Goal: Information Seeking & Learning: Find specific fact

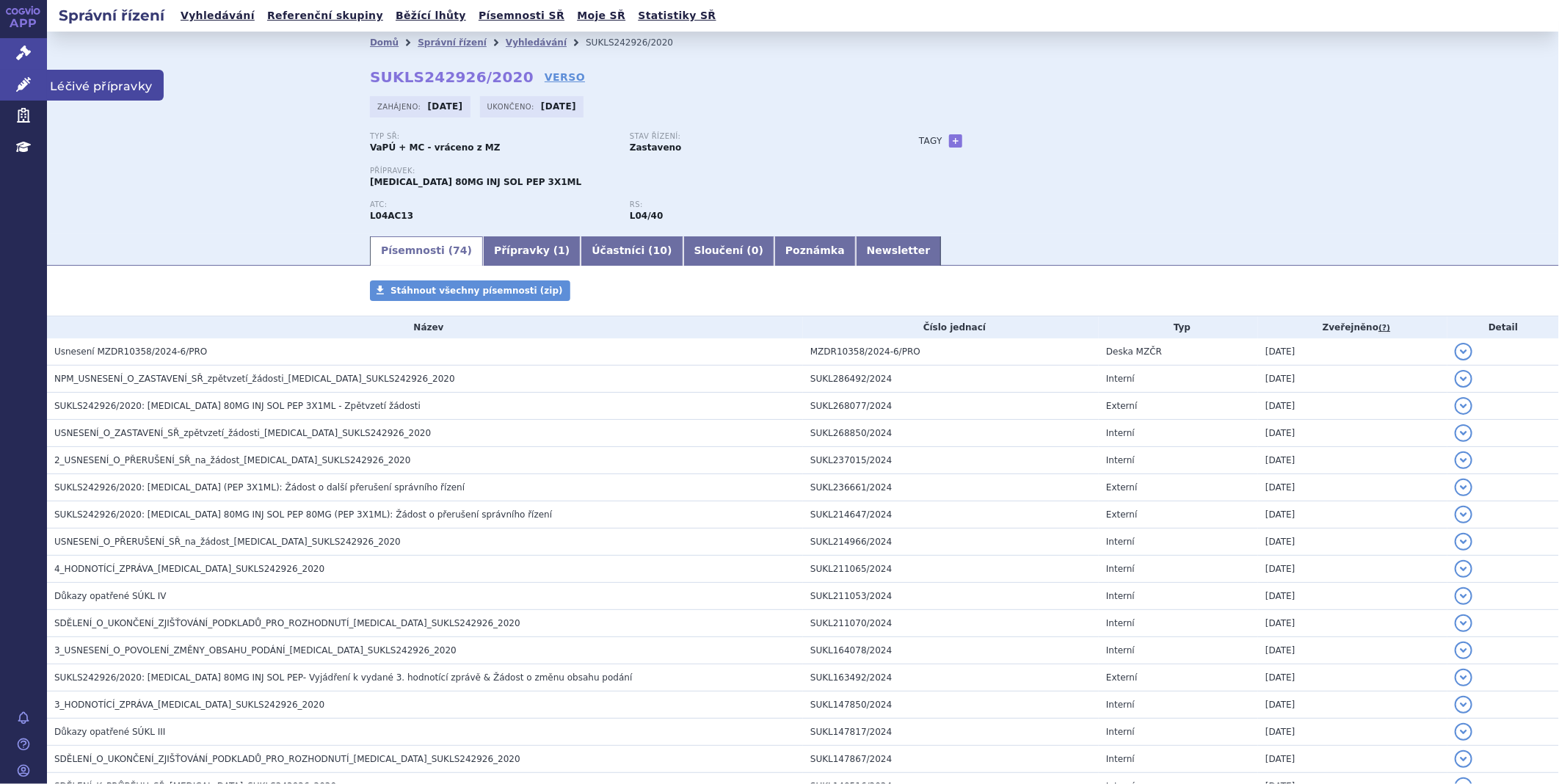
click at [6, 81] on link "Léčivé přípravky" at bounding box center [23, 85] width 47 height 31
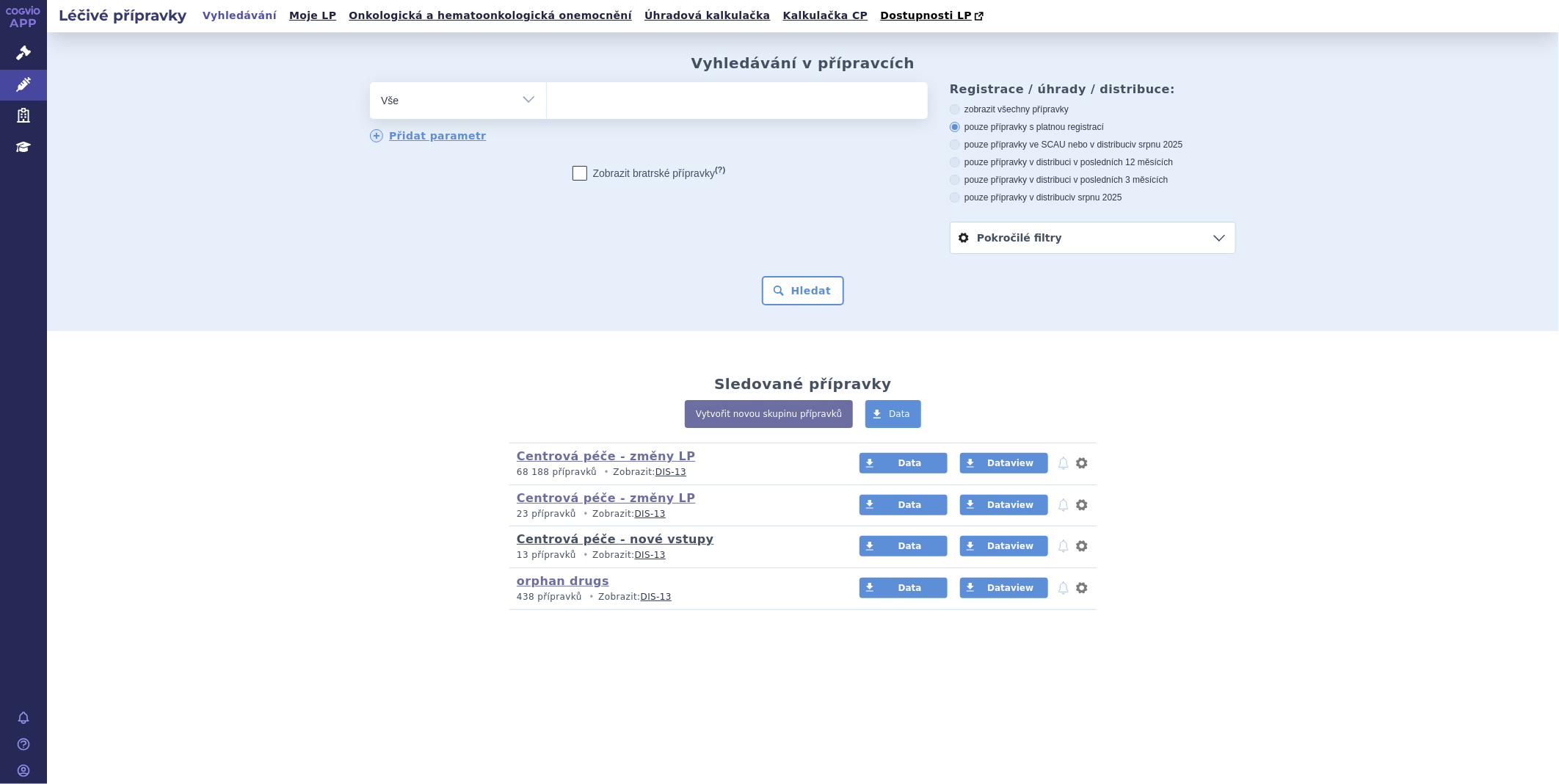
click at [547, 542] on link "Centrová péče - nové vstupy" at bounding box center [615, 539] width 198 height 14
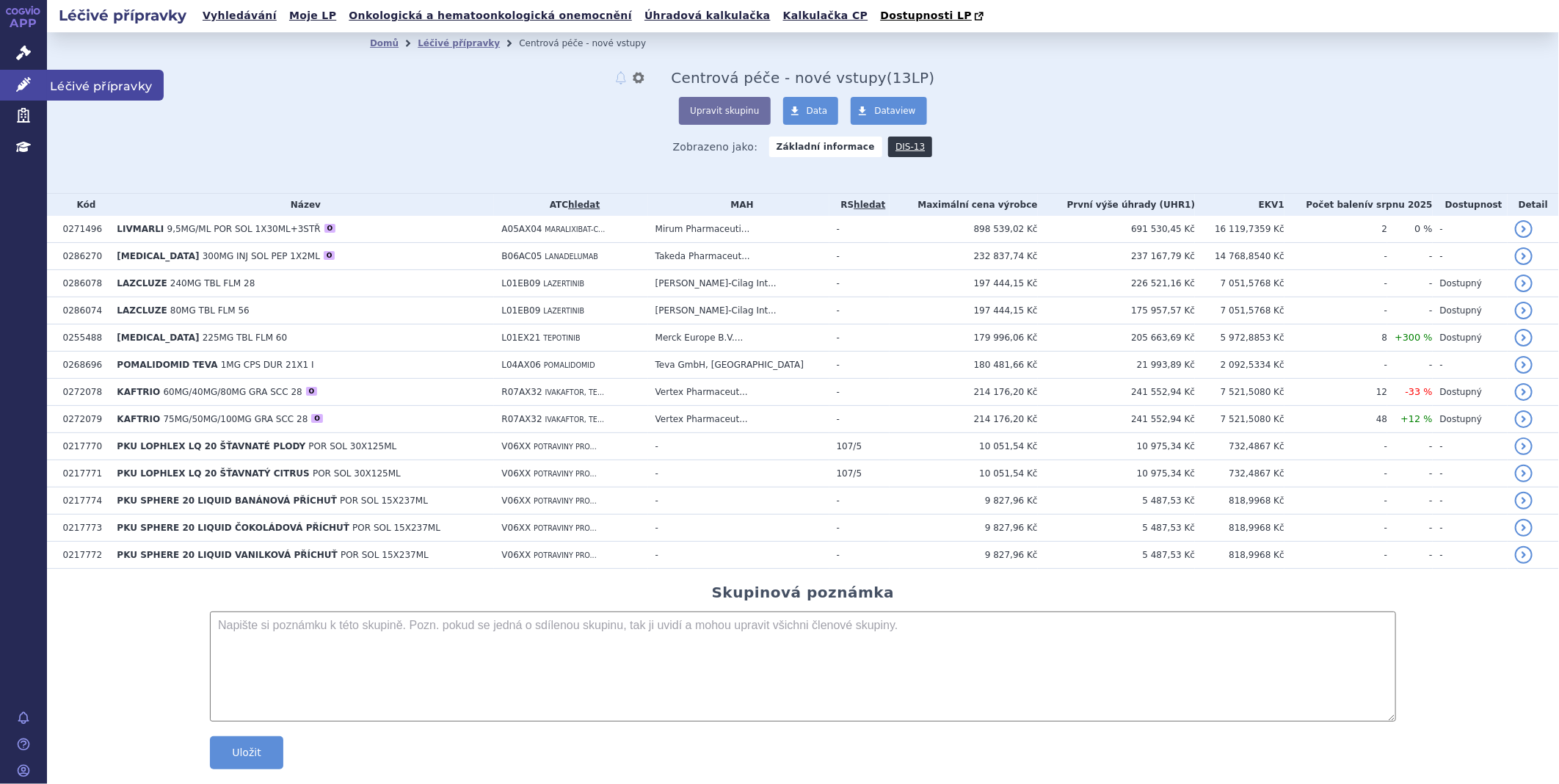
click at [17, 74] on link "Léčivé přípravky" at bounding box center [23, 85] width 47 height 31
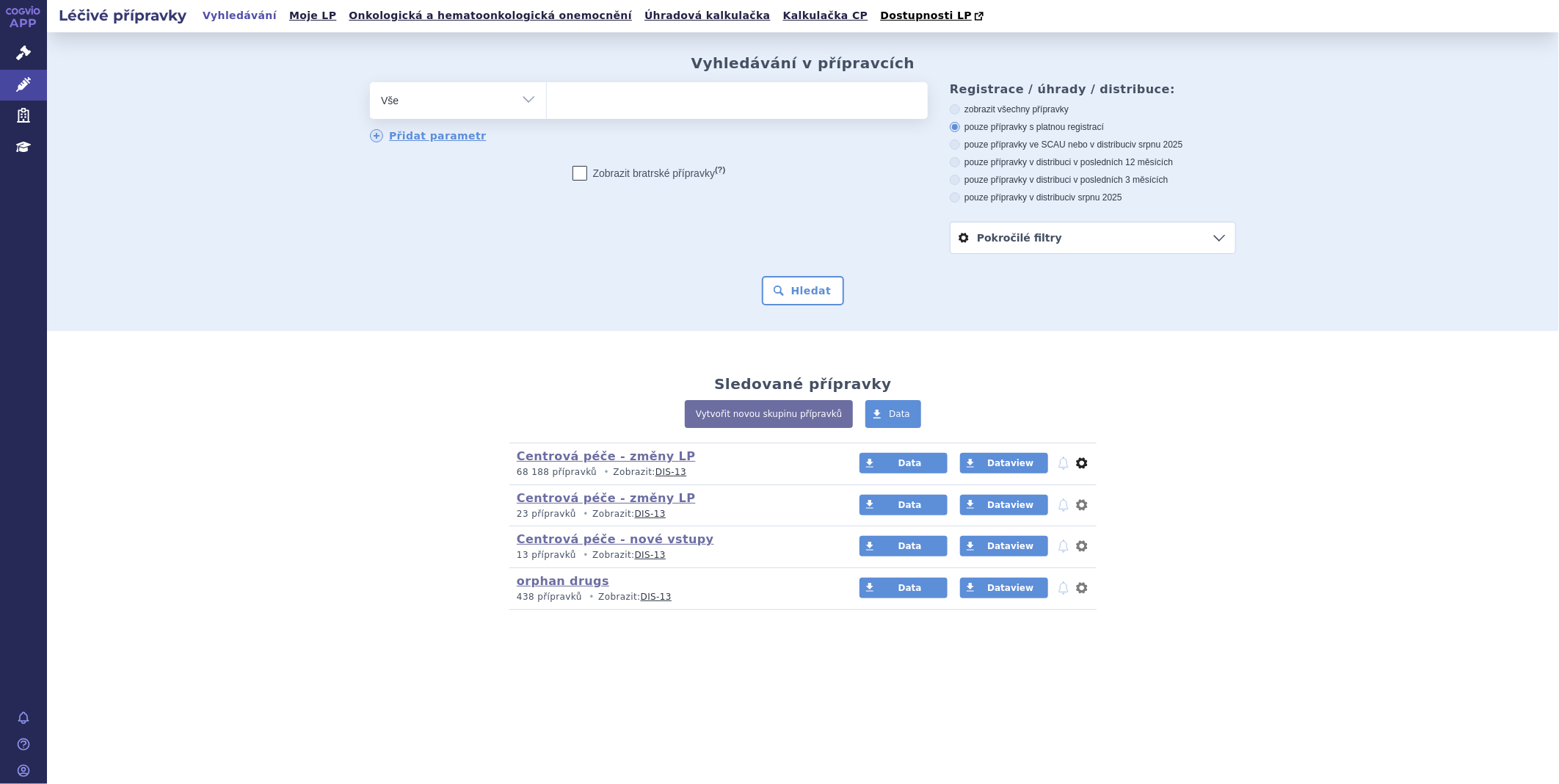
click at [1083, 464] on button "nastavení" at bounding box center [1081, 463] width 14 height 18
click at [1035, 525] on button "Smazat" at bounding box center [1036, 522] width 120 height 21
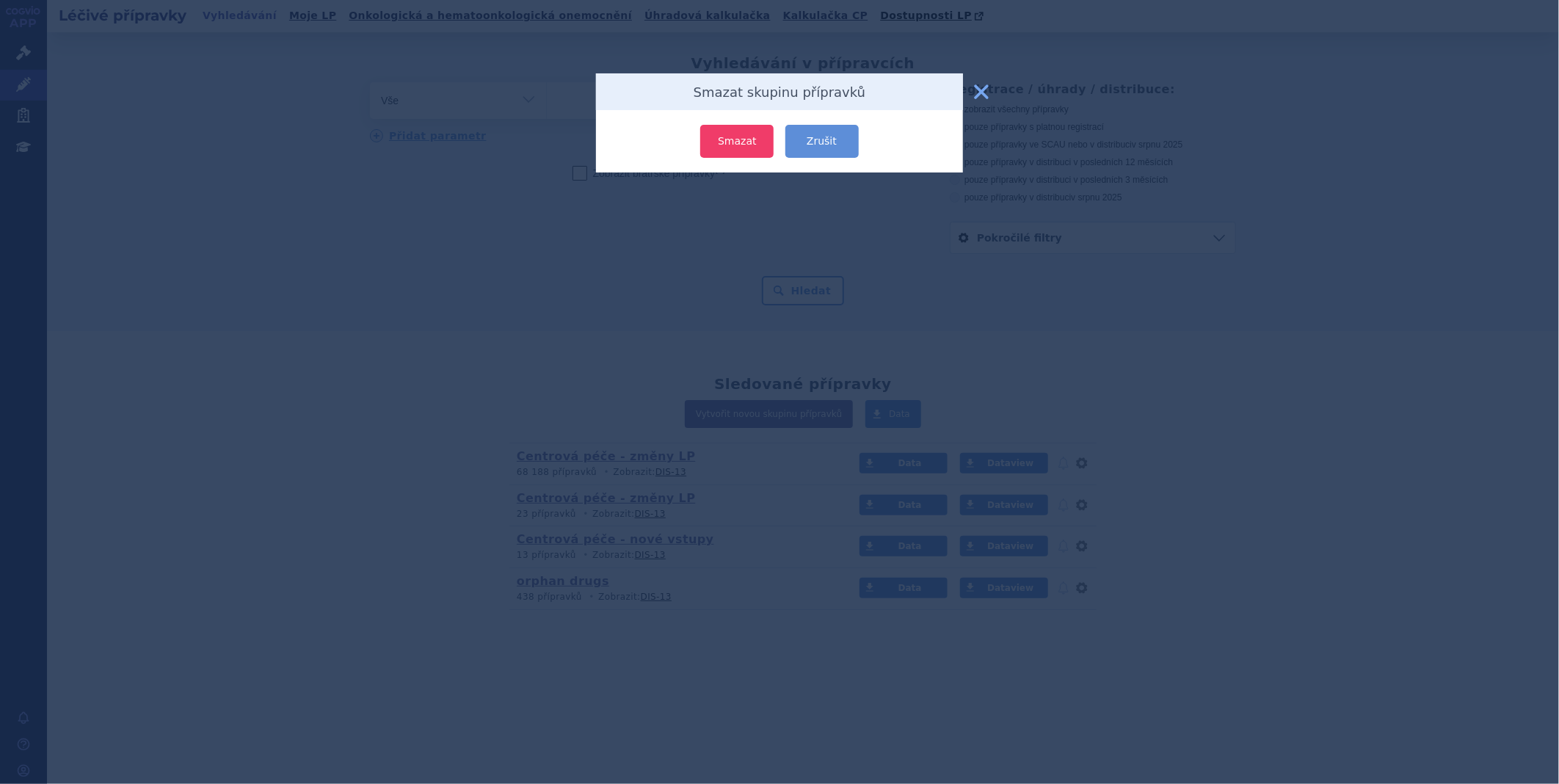
click at [710, 135] on button "Smazat" at bounding box center [737, 141] width 74 height 33
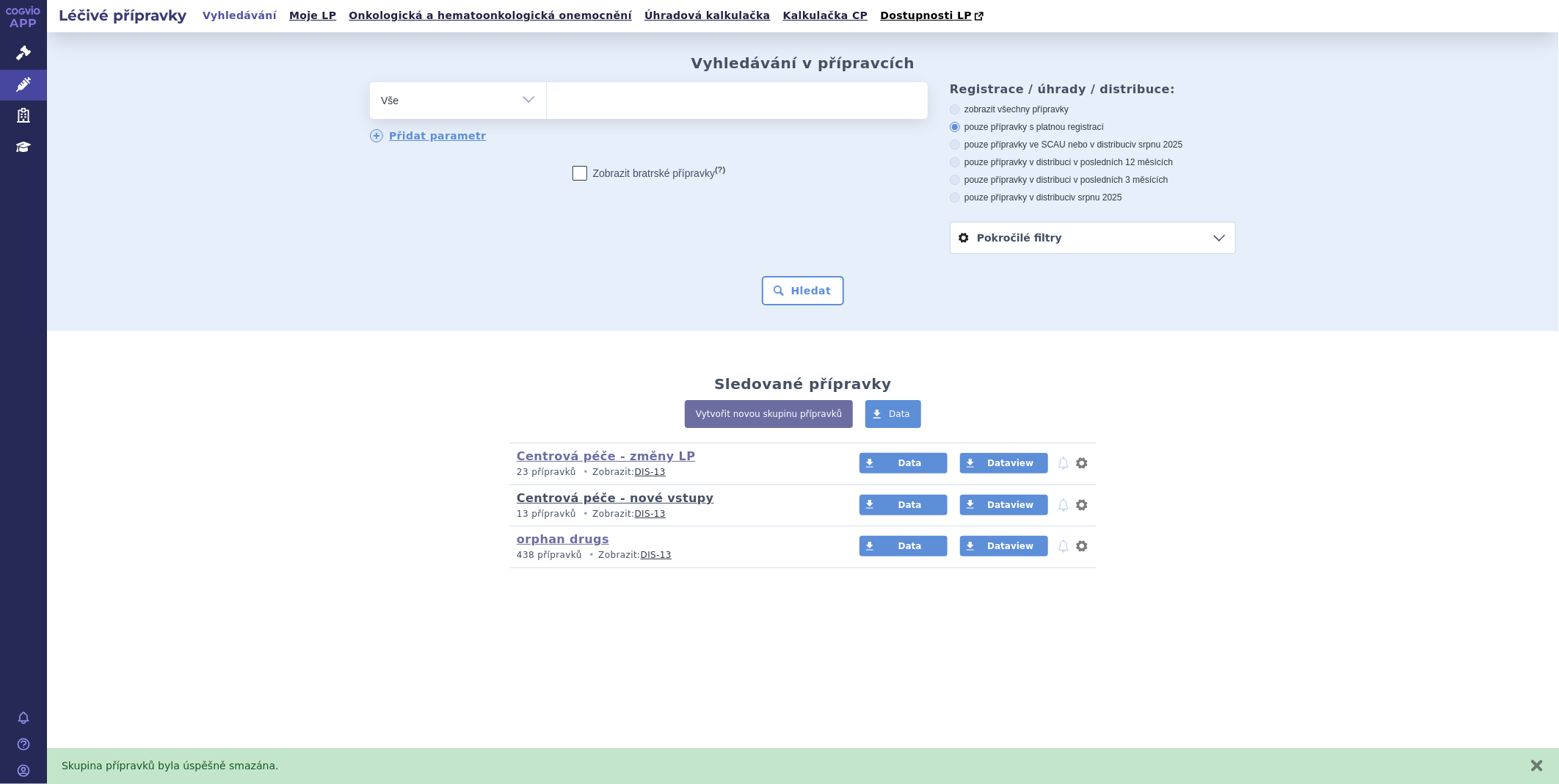
click at [613, 504] on link "Centrová péče - nové vstupy" at bounding box center [615, 498] width 198 height 14
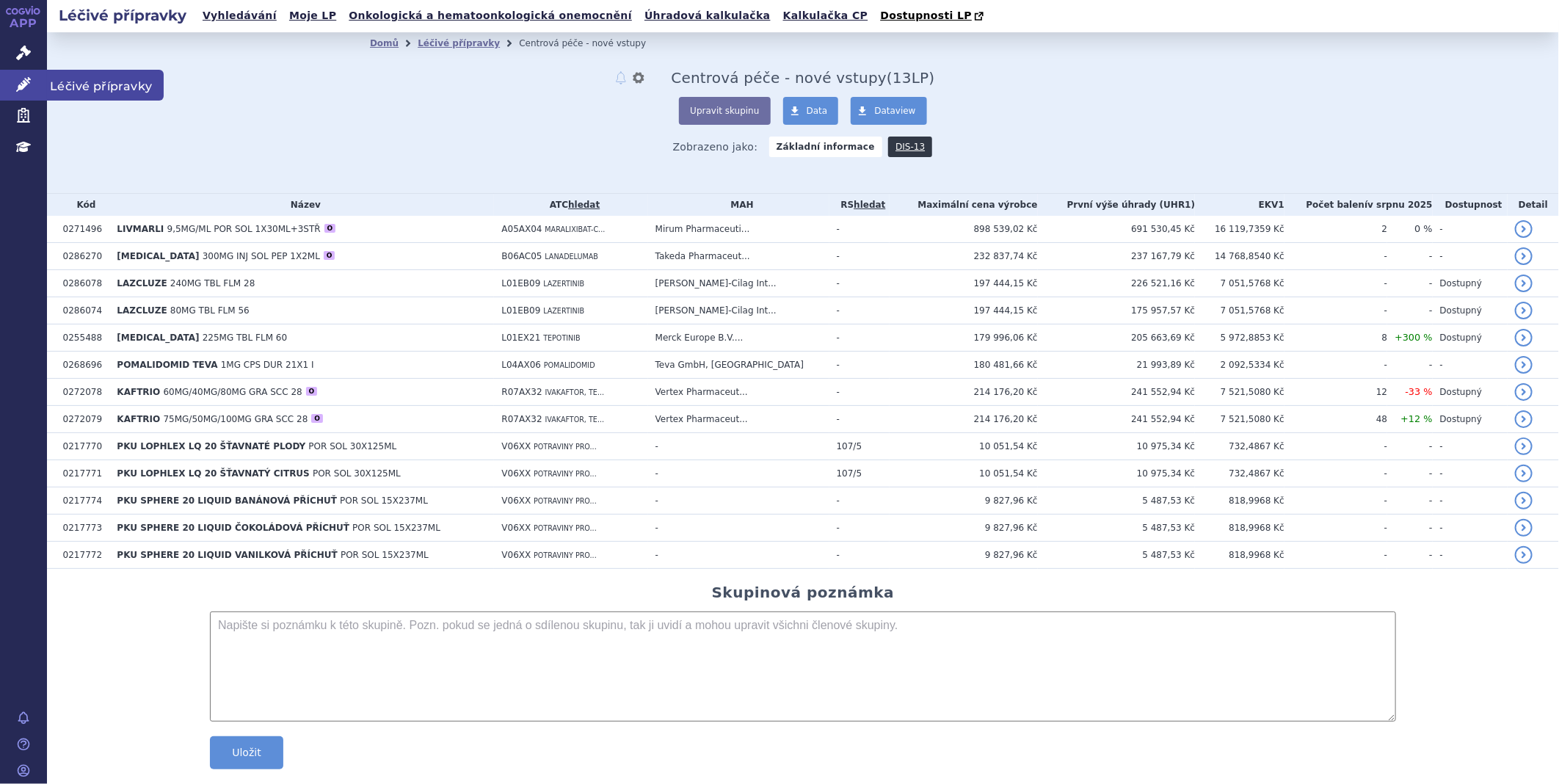
click at [18, 77] on icon at bounding box center [23, 84] width 14 height 14
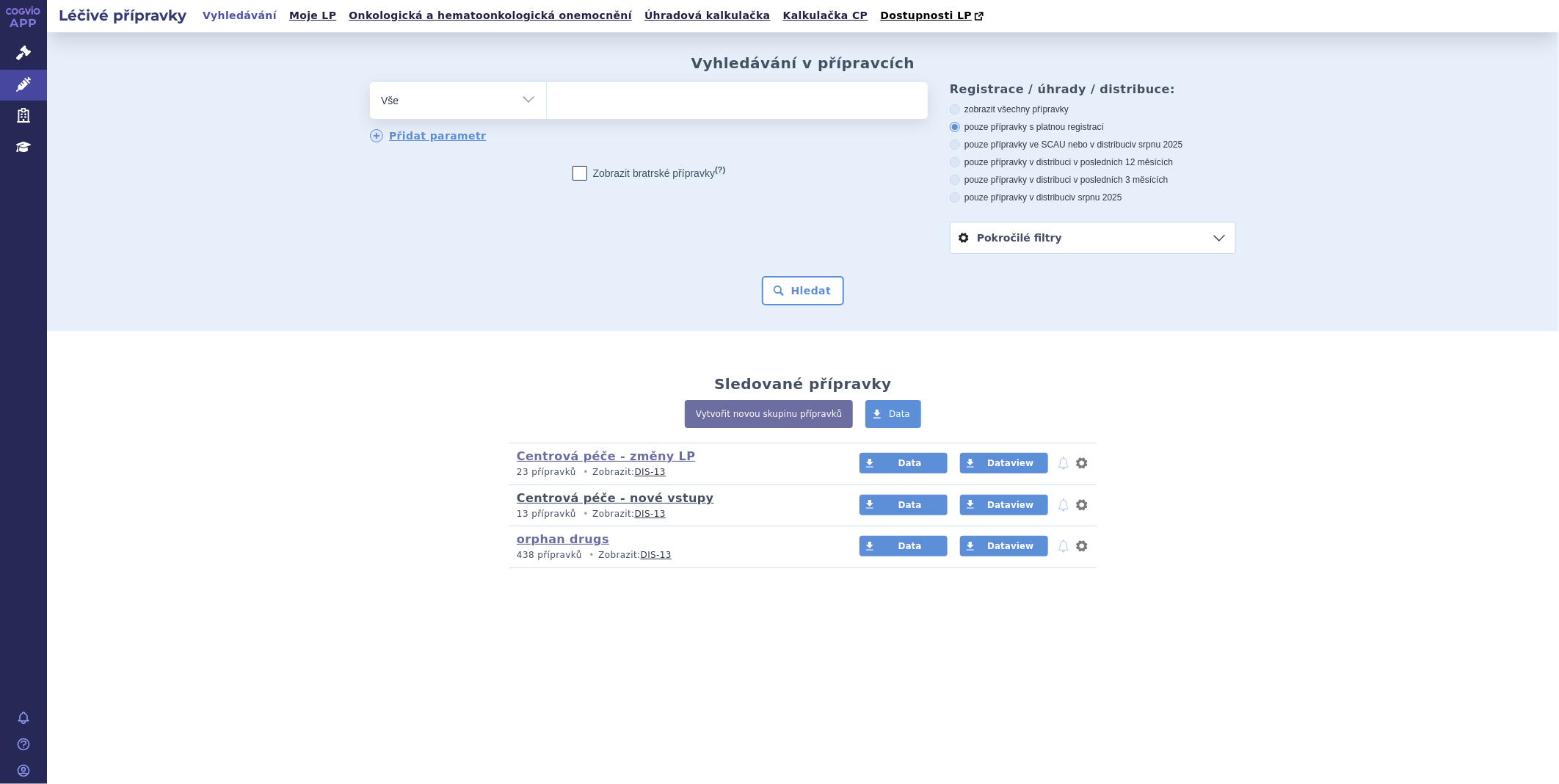
click at [571, 494] on link "Centrová péče - nové vstupy" at bounding box center [615, 498] width 198 height 14
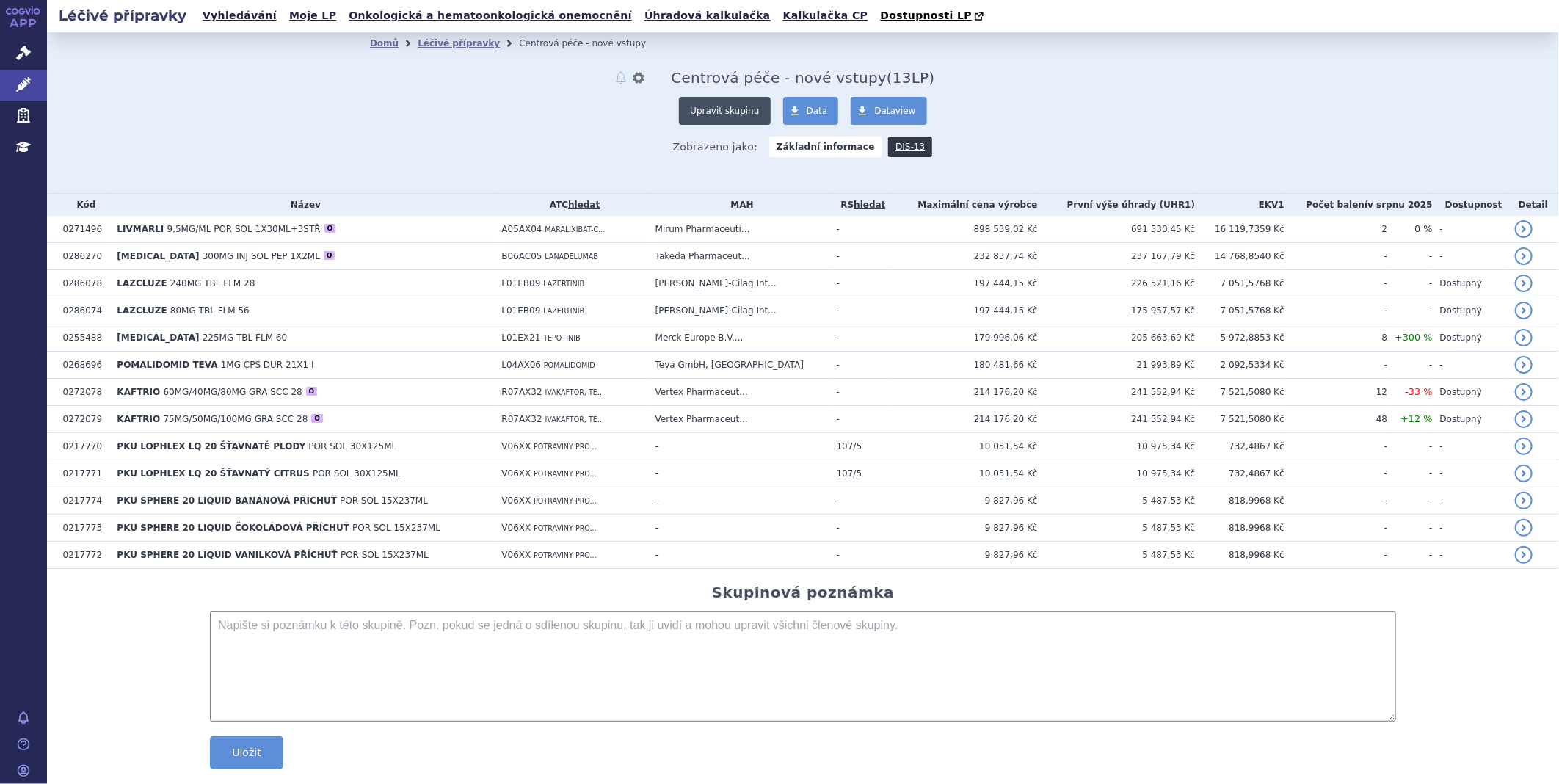
click at [730, 112] on button "Upravit skupinu" at bounding box center [724, 110] width 91 height 28
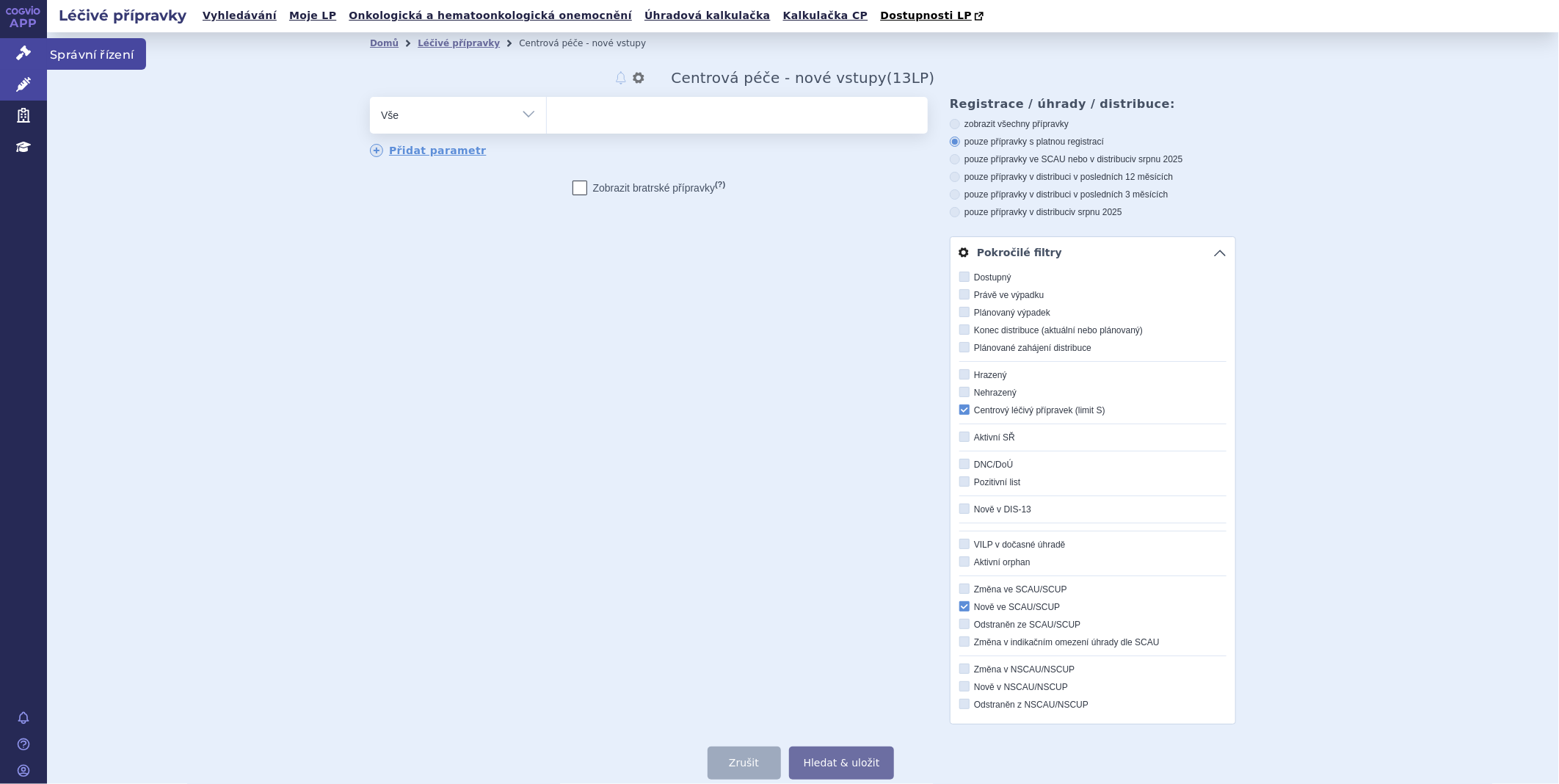
click at [17, 53] on icon at bounding box center [23, 53] width 14 height 14
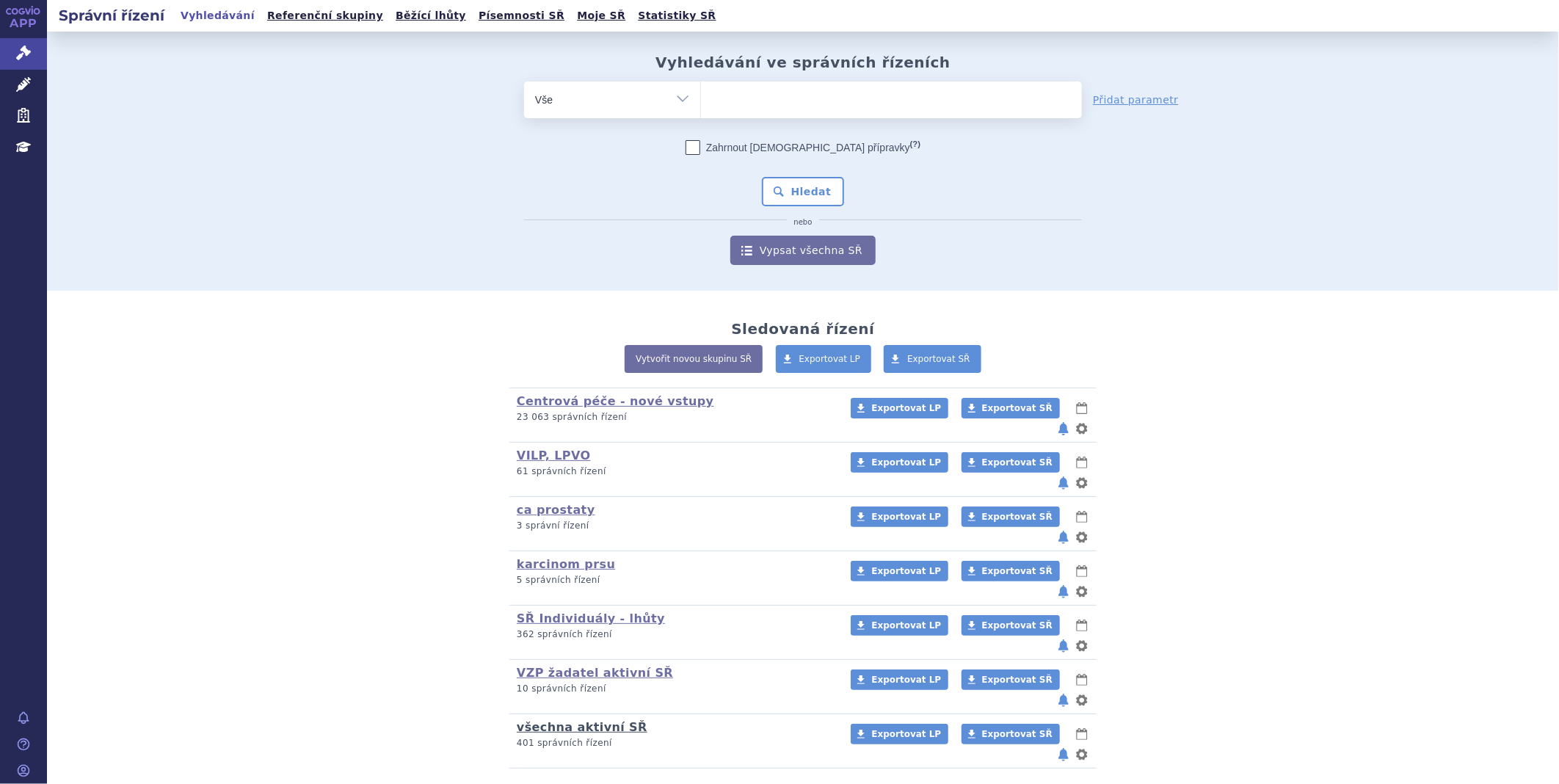
click at [549, 720] on link "všechna aktivní SŘ" at bounding box center [582, 726] width 131 height 14
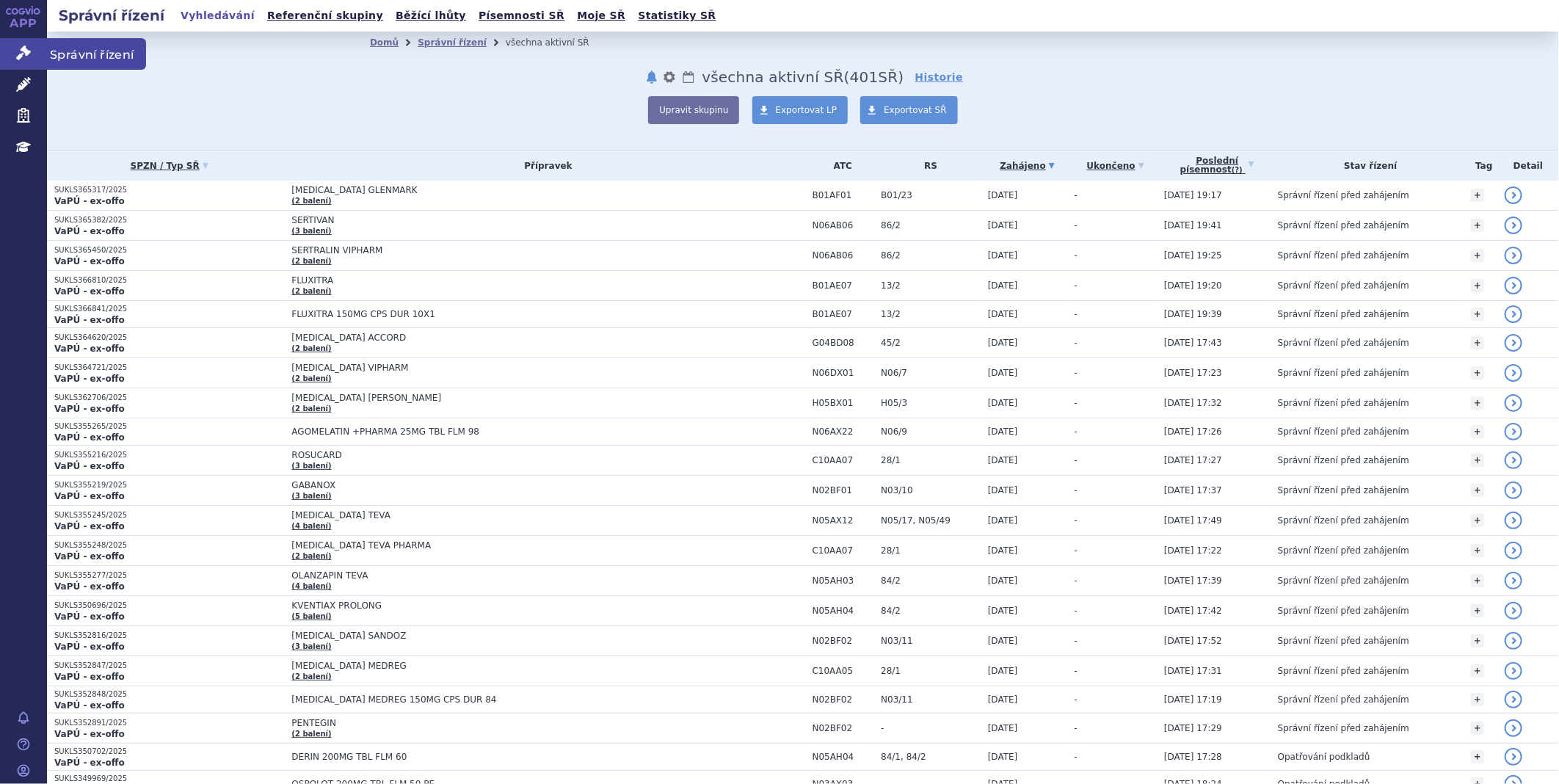
click at [6, 52] on link "Správní řízení" at bounding box center [23, 53] width 47 height 31
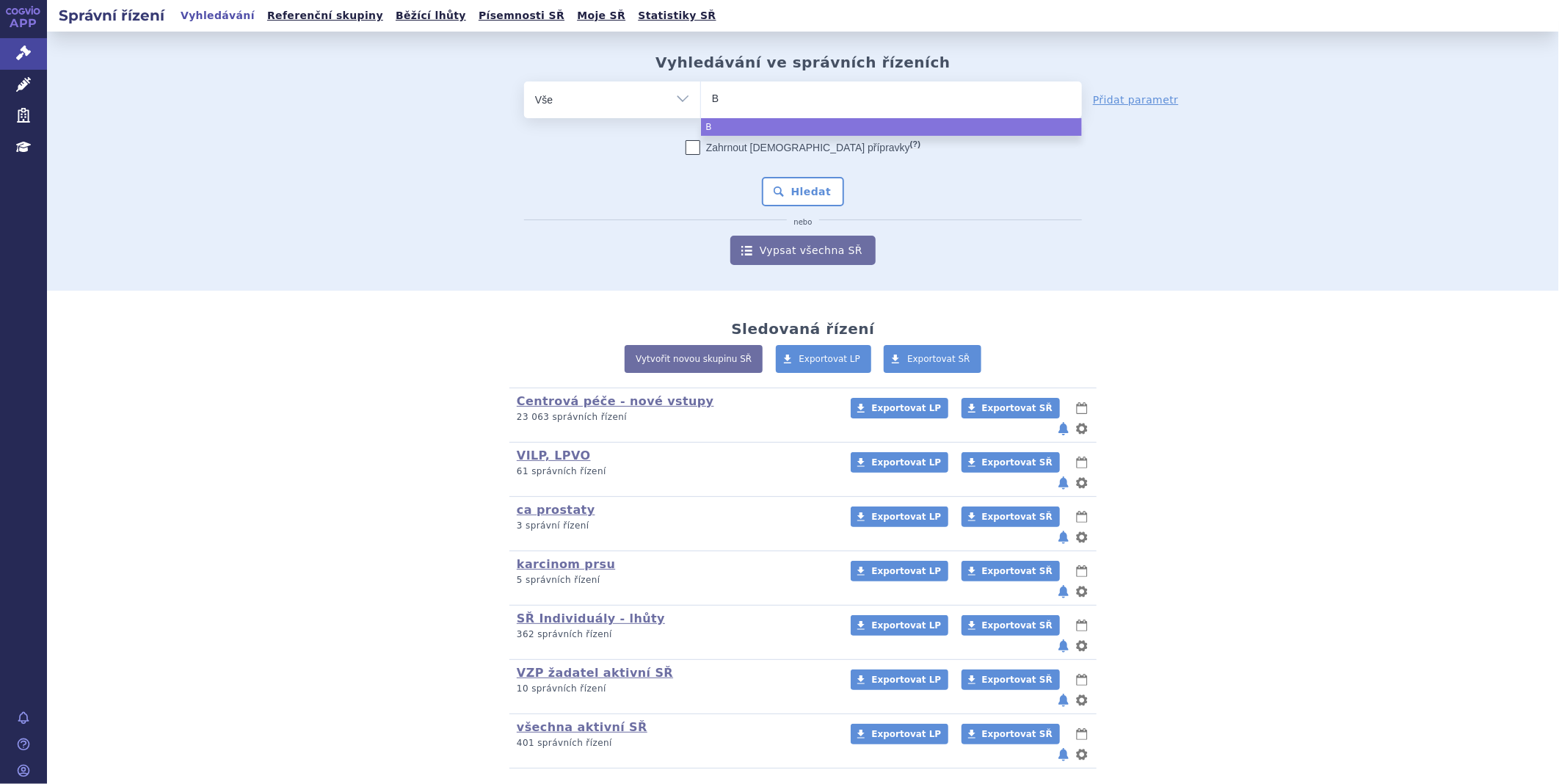
type input "BR"
type input "BRI"
type input "BRIU"
type input "BRIUM"
type input "BRIUMVI"
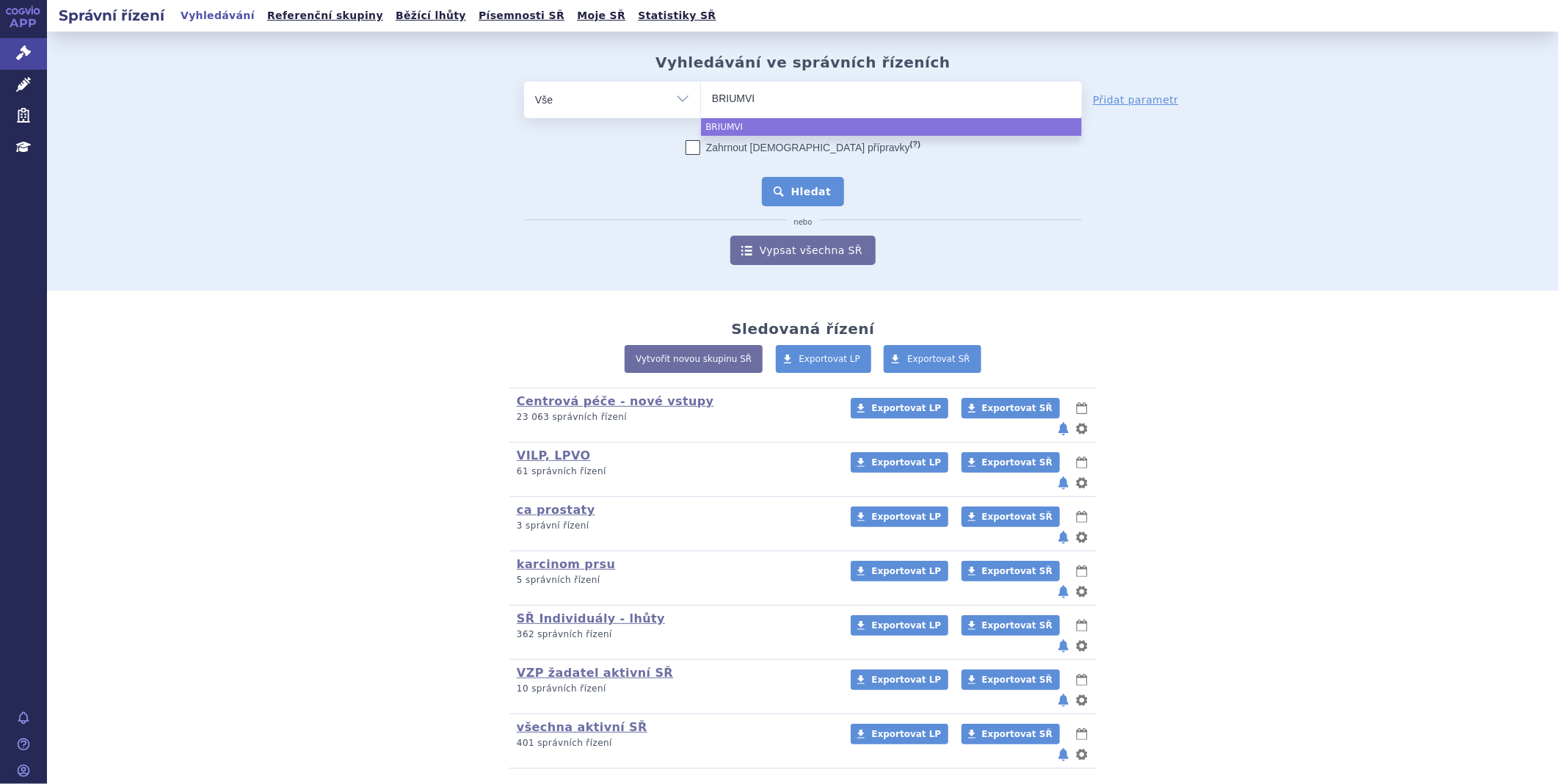
select select "BRIUMVI"
click at [827, 194] on button "Hledat" at bounding box center [804, 192] width 83 height 30
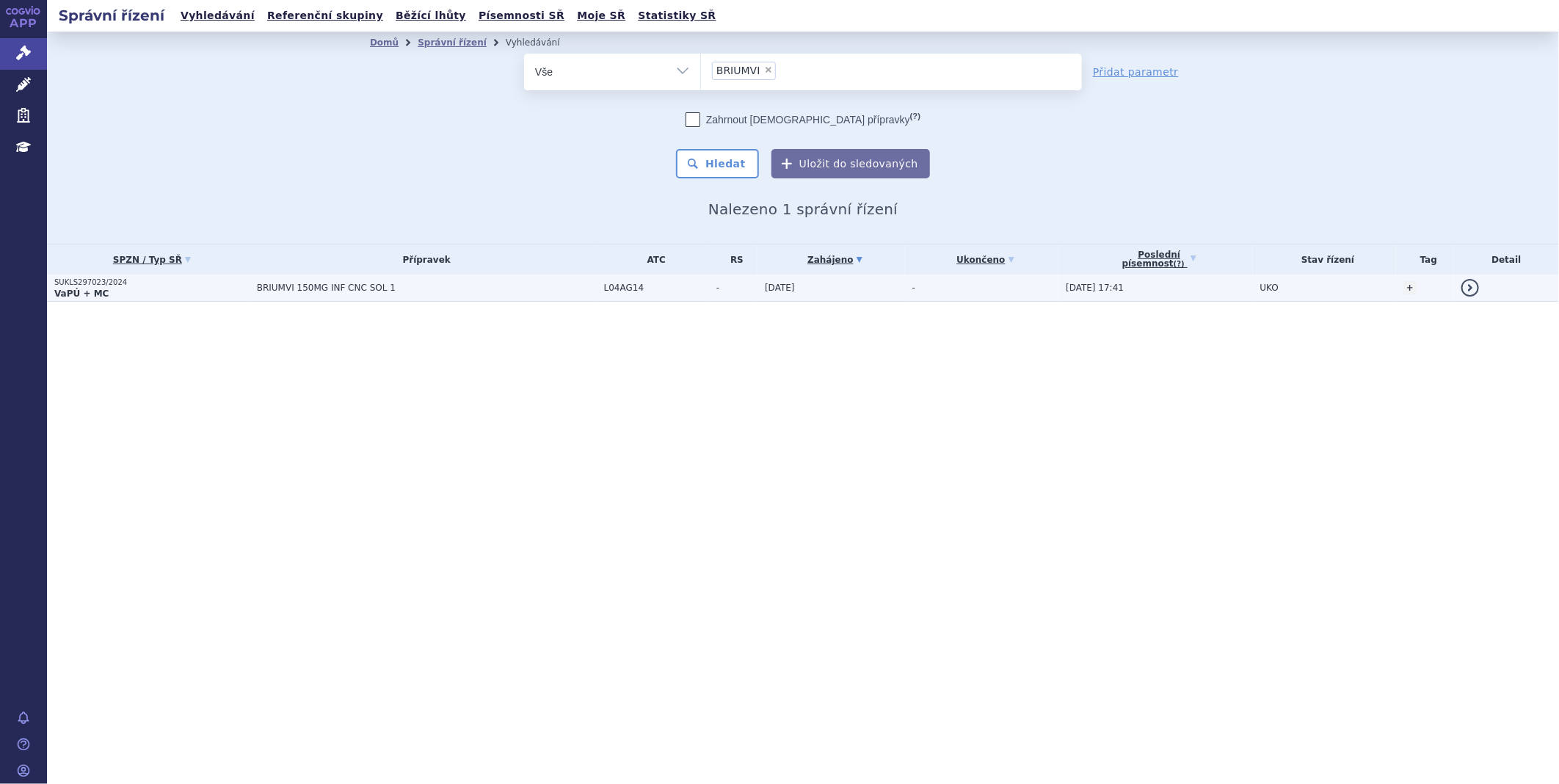
click at [79, 283] on p "SUKLS297023/2024" at bounding box center [152, 282] width 195 height 10
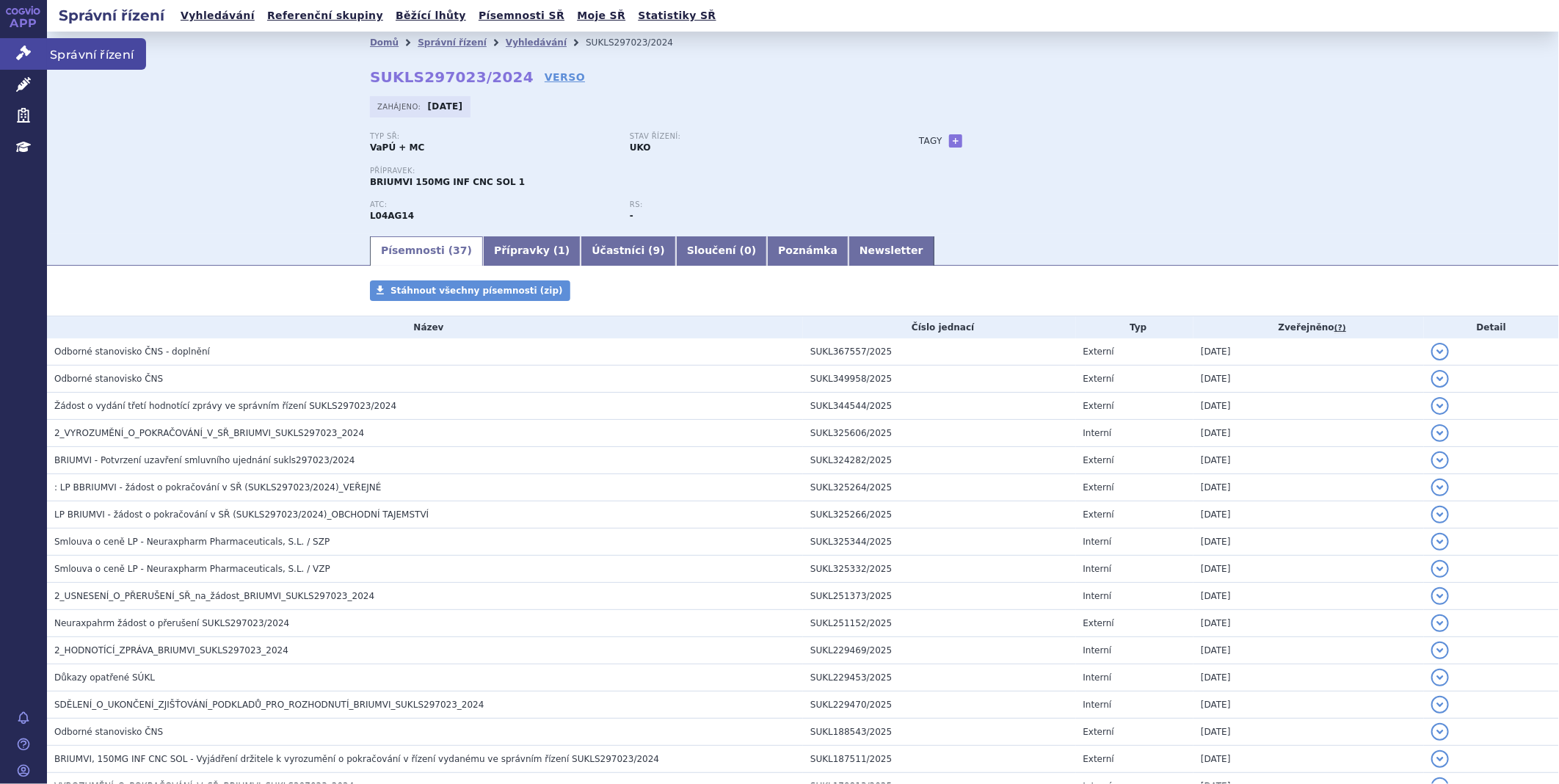
click at [34, 58] on link "Správní řízení" at bounding box center [23, 53] width 47 height 31
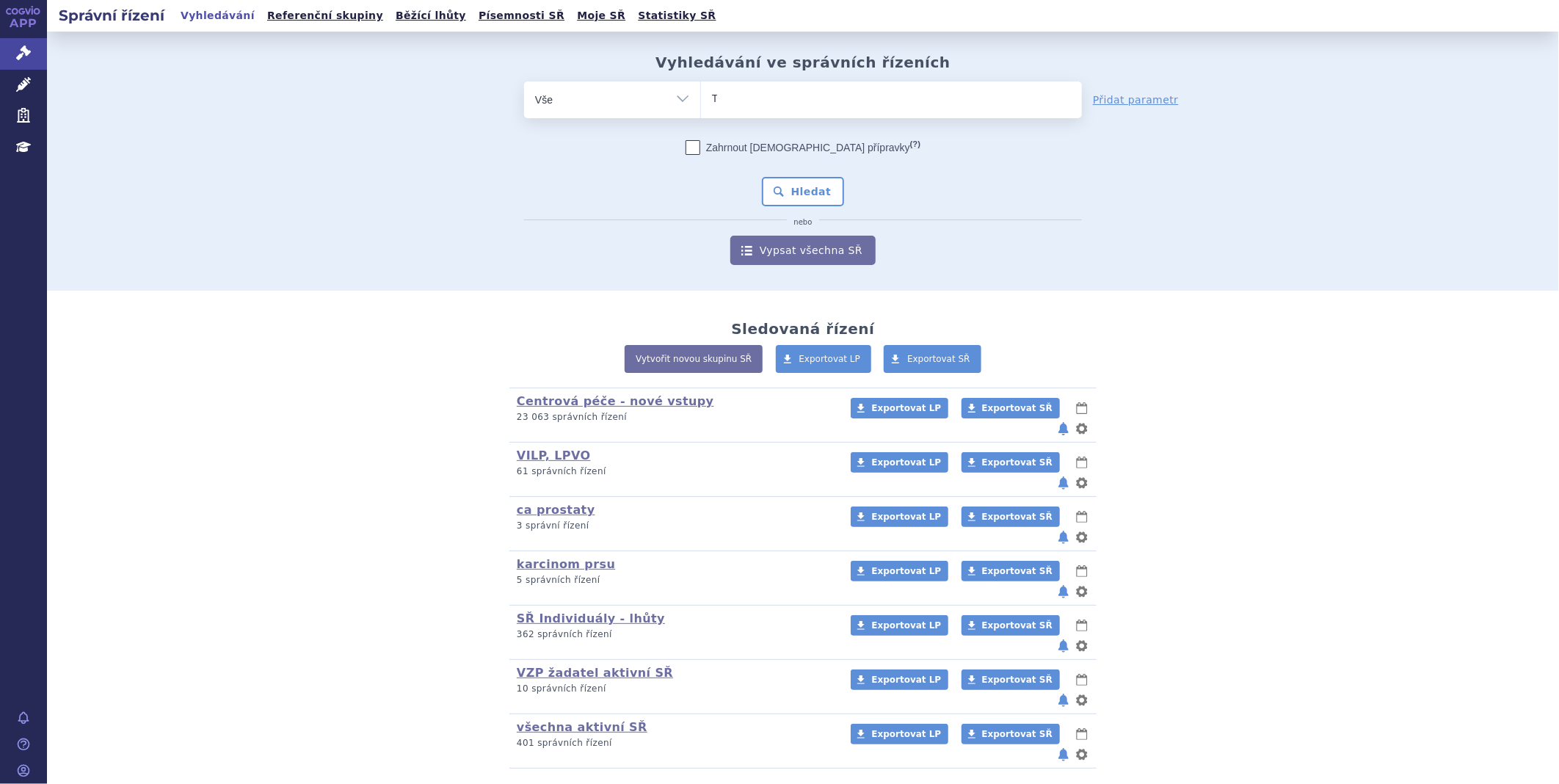
type input "TA"
type input "TAL"
type input "TALV"
type input "TALVEY"
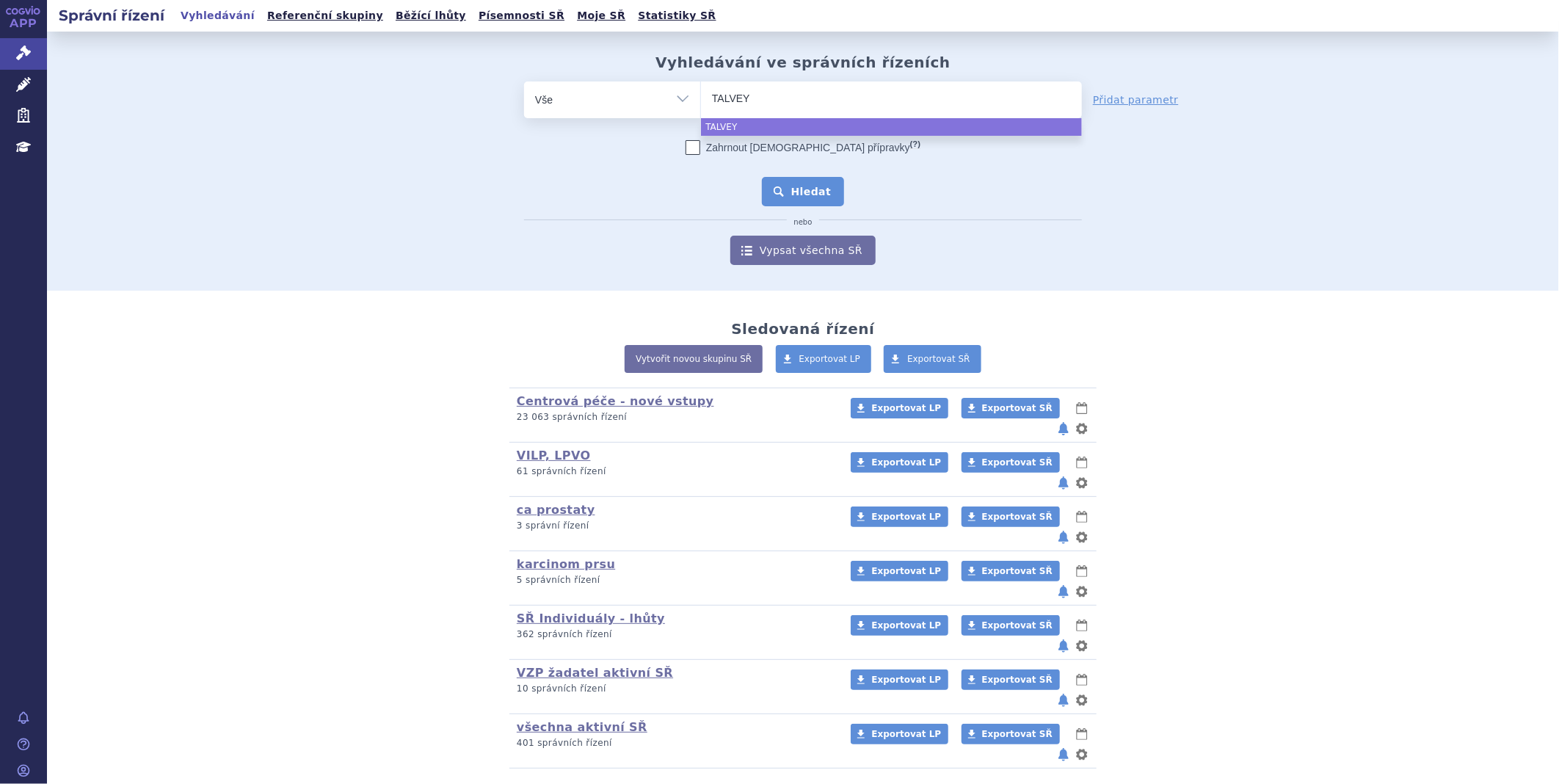
select select "TALVEY"
click at [781, 184] on button "Hledat" at bounding box center [804, 192] width 83 height 30
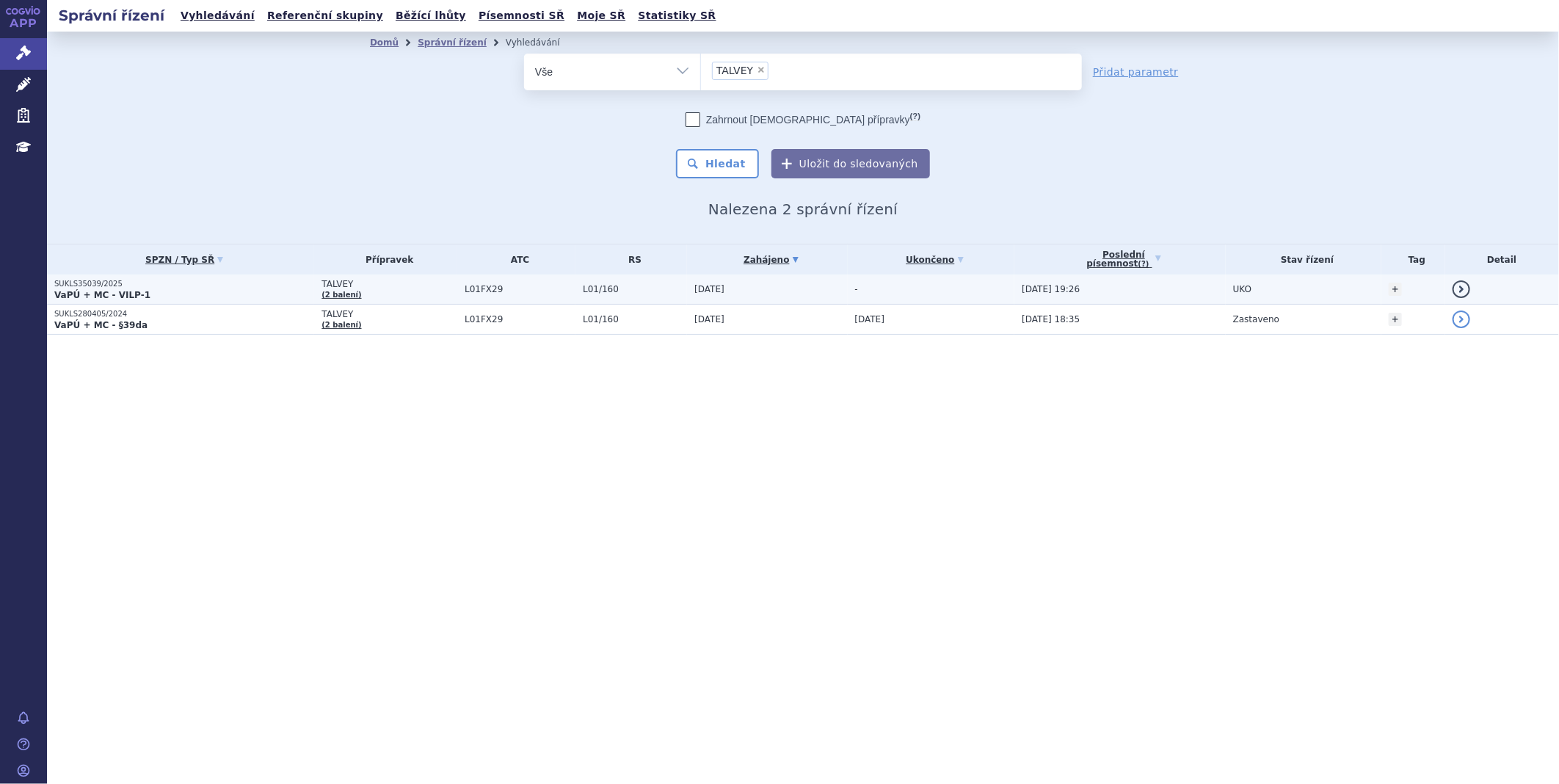
click at [106, 291] on strong "VaPÚ + MC - VILP-1" at bounding box center [102, 295] width 96 height 10
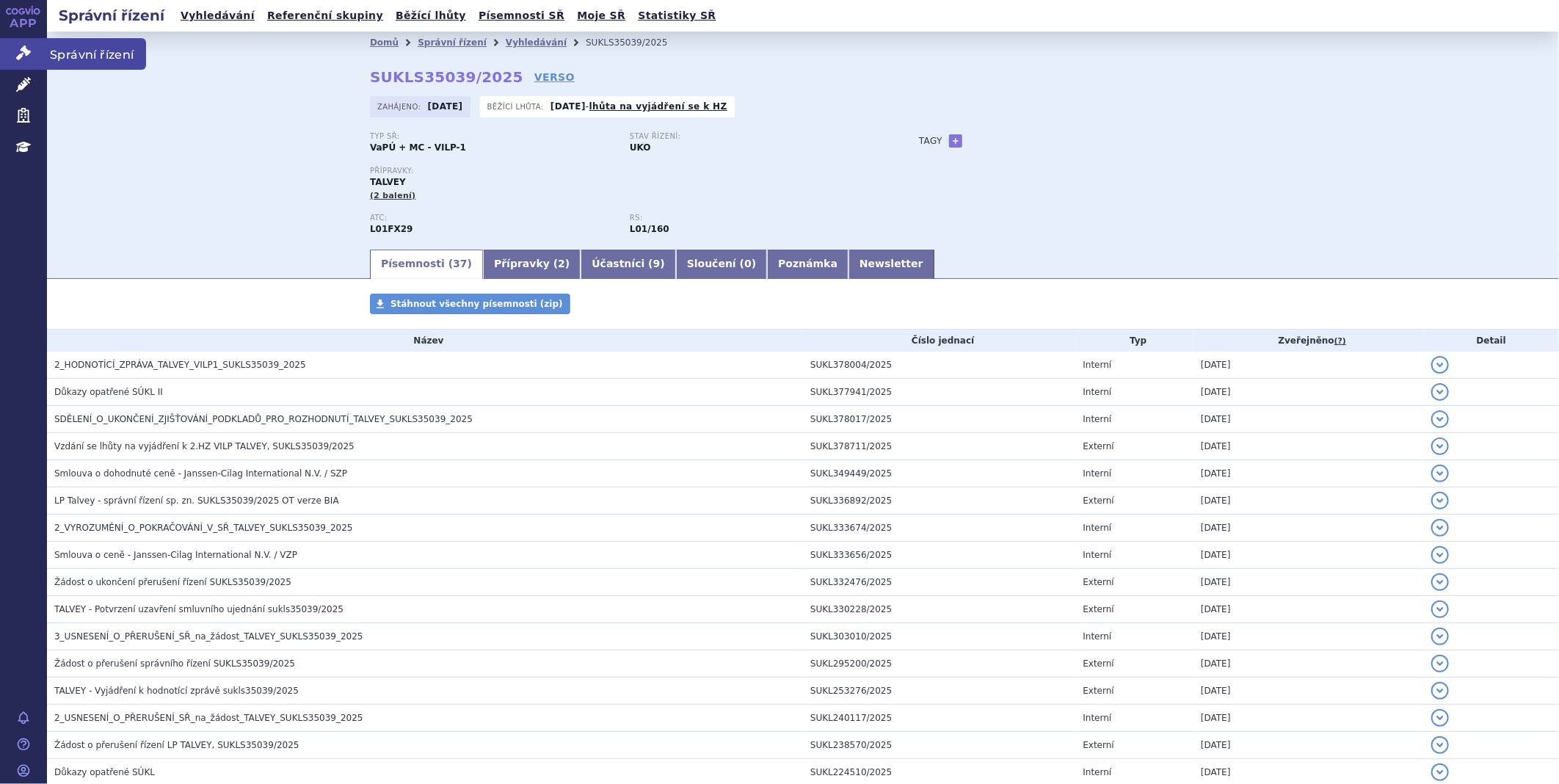
click at [9, 56] on link "Správní řízení" at bounding box center [23, 53] width 47 height 31
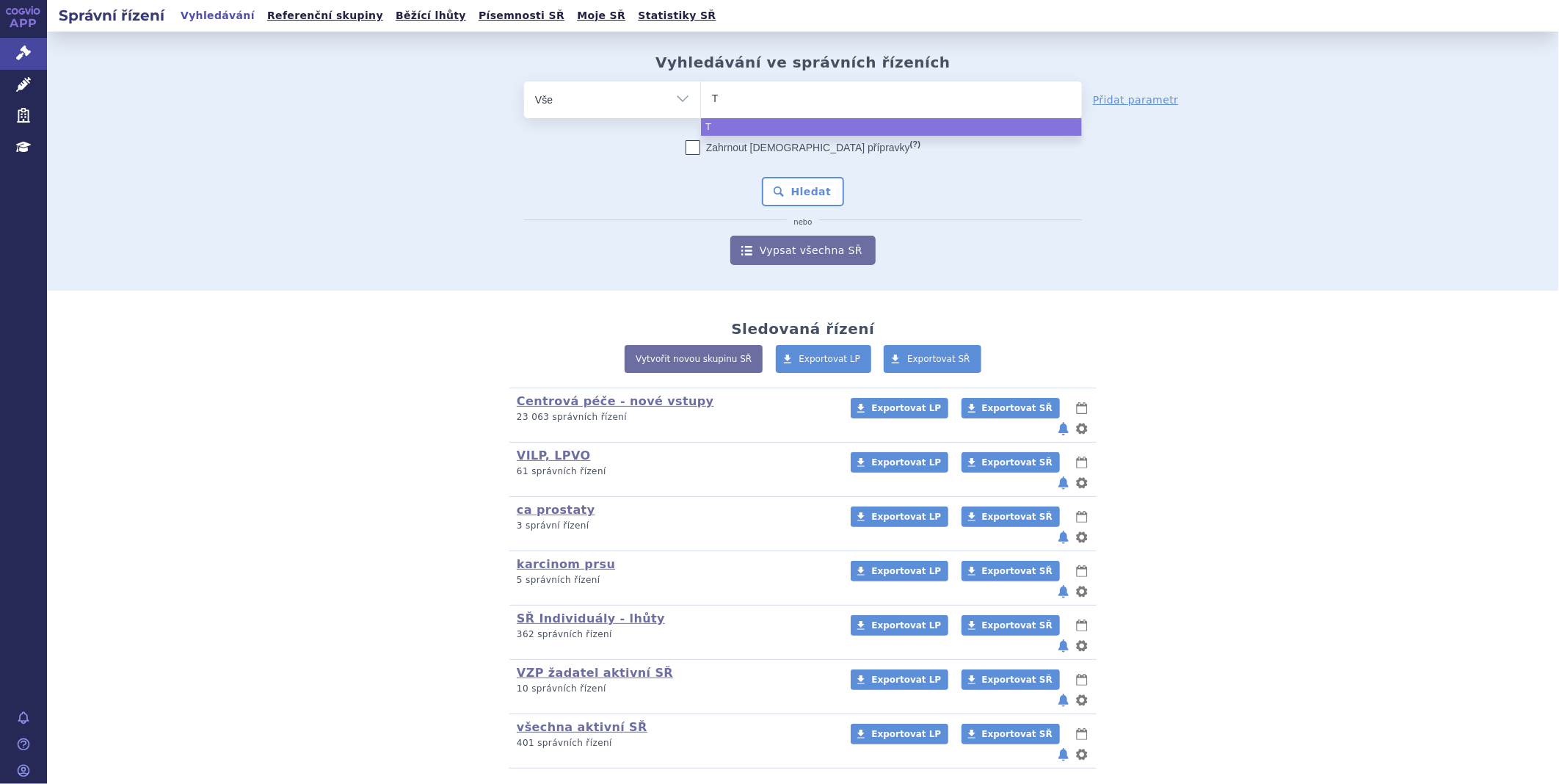
type input "TE"
type input "TEC"
type input "TECV"
type input "TECVA"
type input "TECVAY"
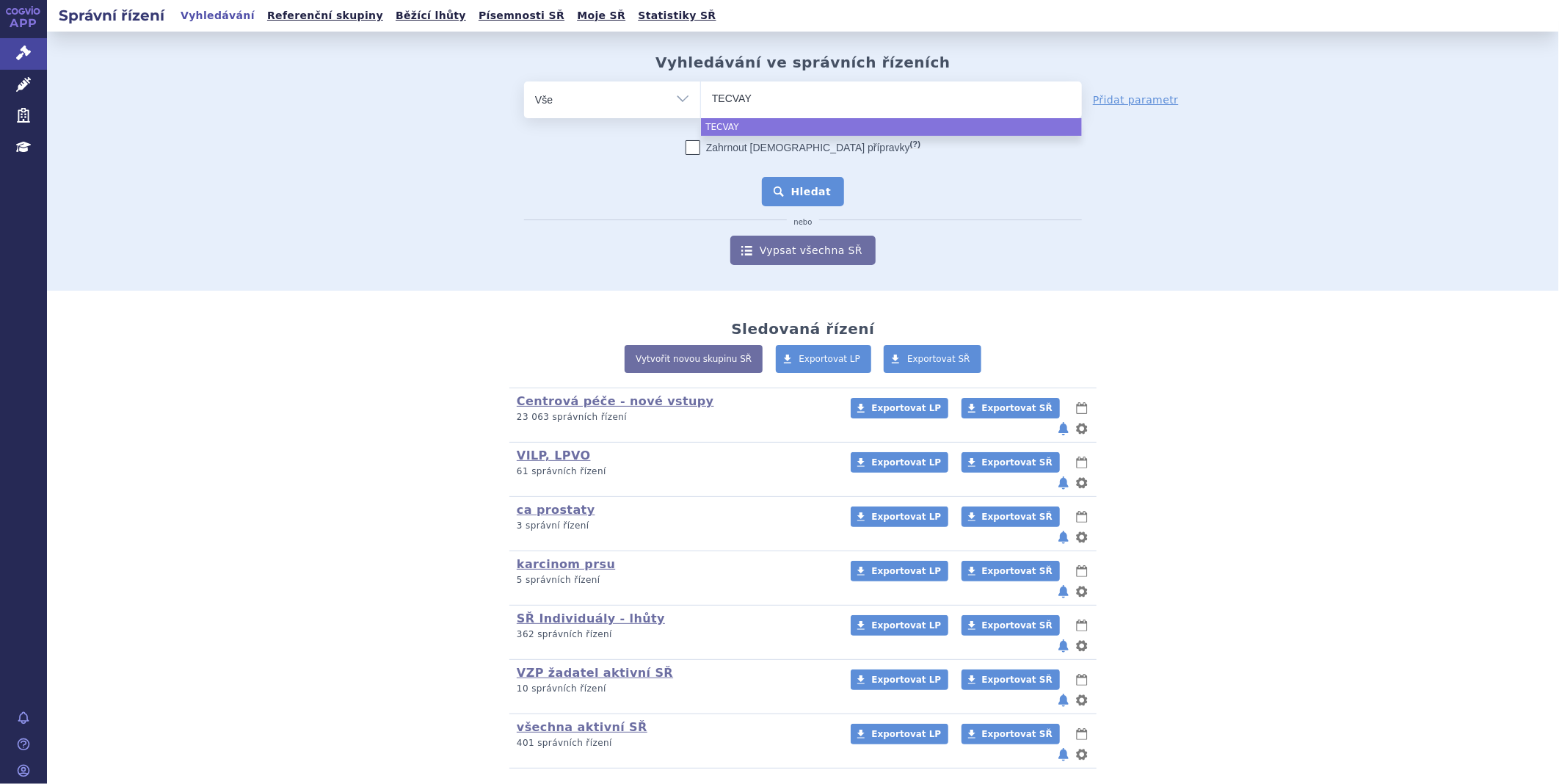
select select "TECVAY"
click at [789, 188] on button "Hledat" at bounding box center [804, 192] width 83 height 30
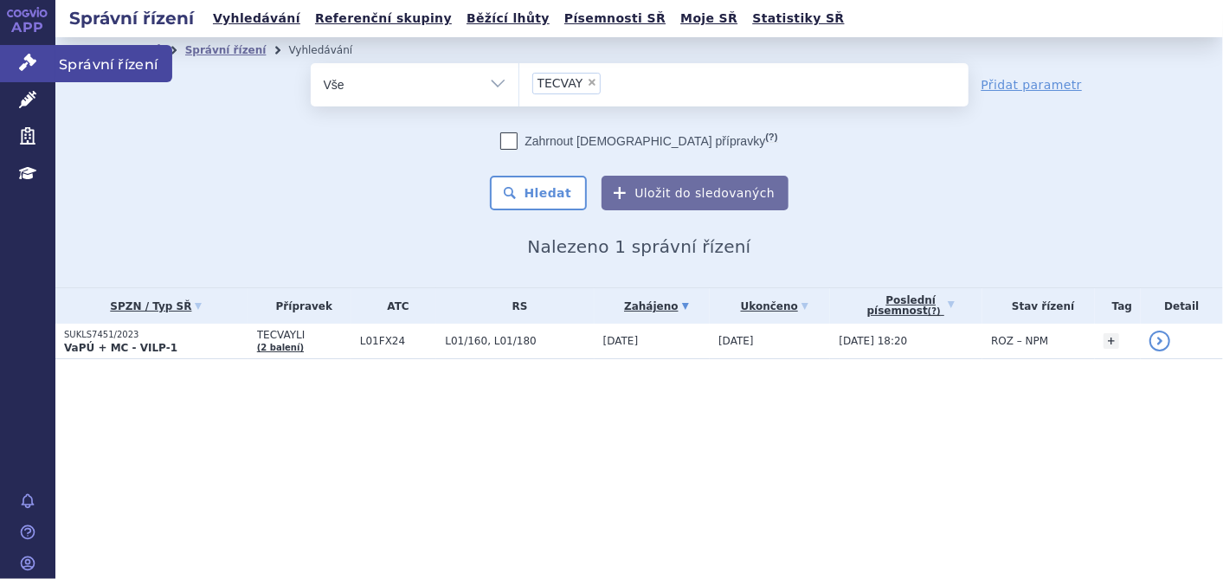
click at [16, 55] on link "Správní řízení" at bounding box center [27, 63] width 55 height 36
click at [590, 79] on span "×" at bounding box center [592, 82] width 10 height 10
click at [519, 79] on select "TECVAY" at bounding box center [519, 83] width 1 height 43
select select
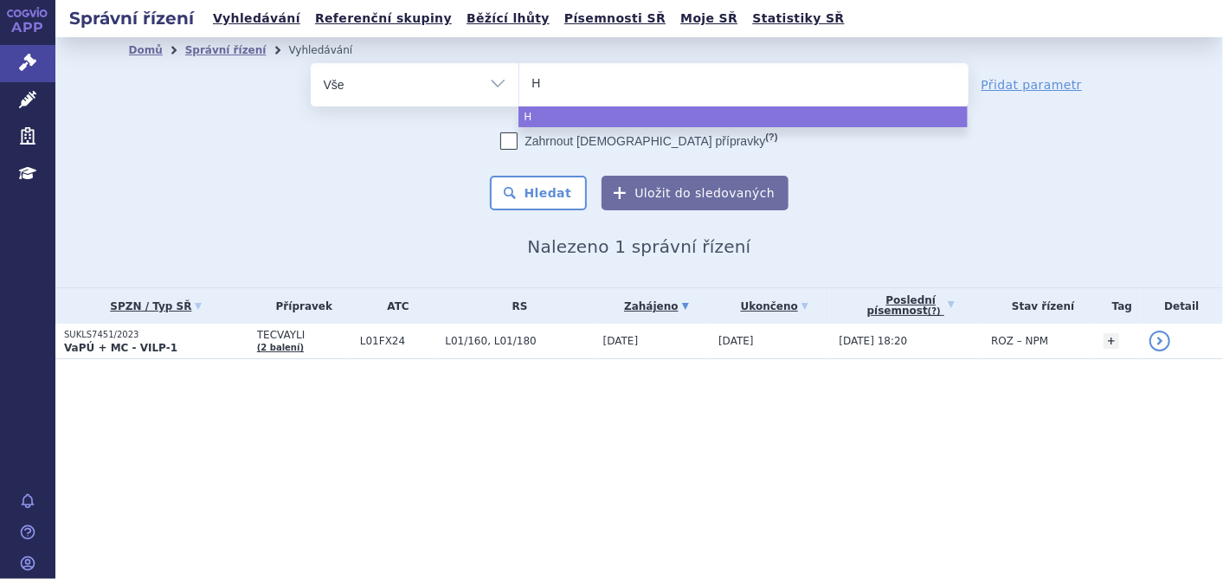
type input "HY"
type input "HYM"
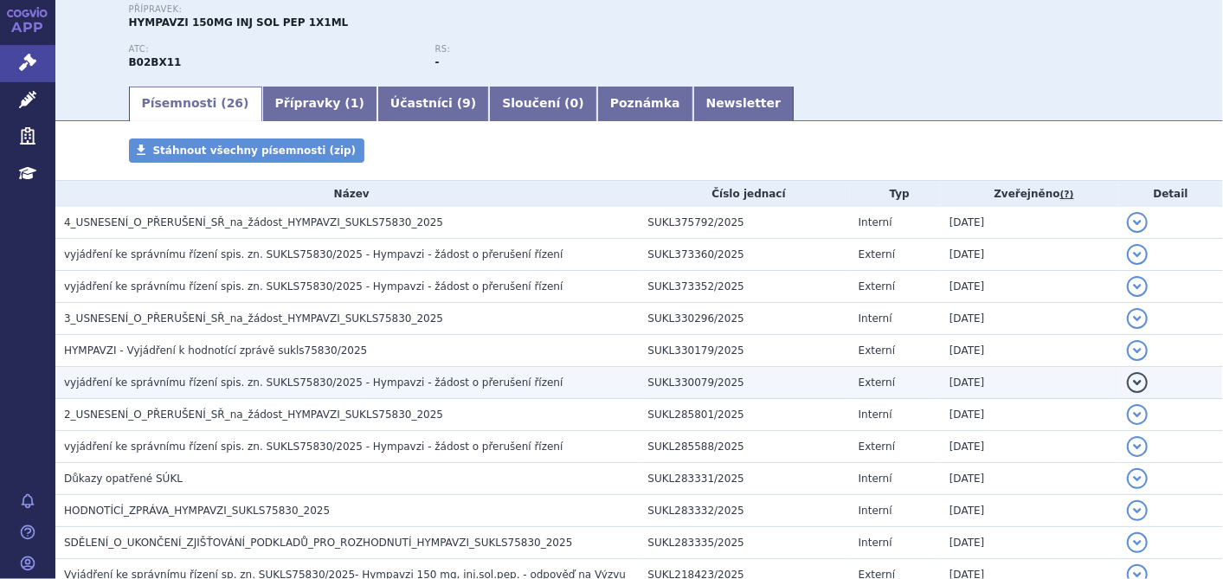
scroll to position [288, 0]
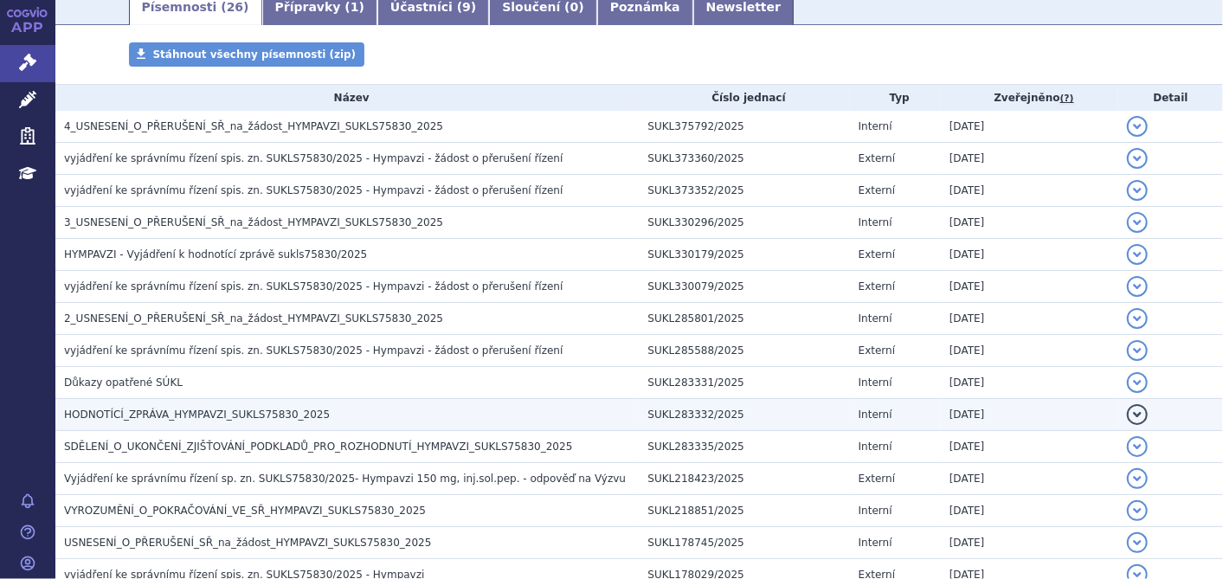
click at [169, 412] on span "HODNOTÍCÍ_ZPRÁVA_HYMPAVZI_SUKLS75830_2025" at bounding box center [197, 415] width 266 height 12
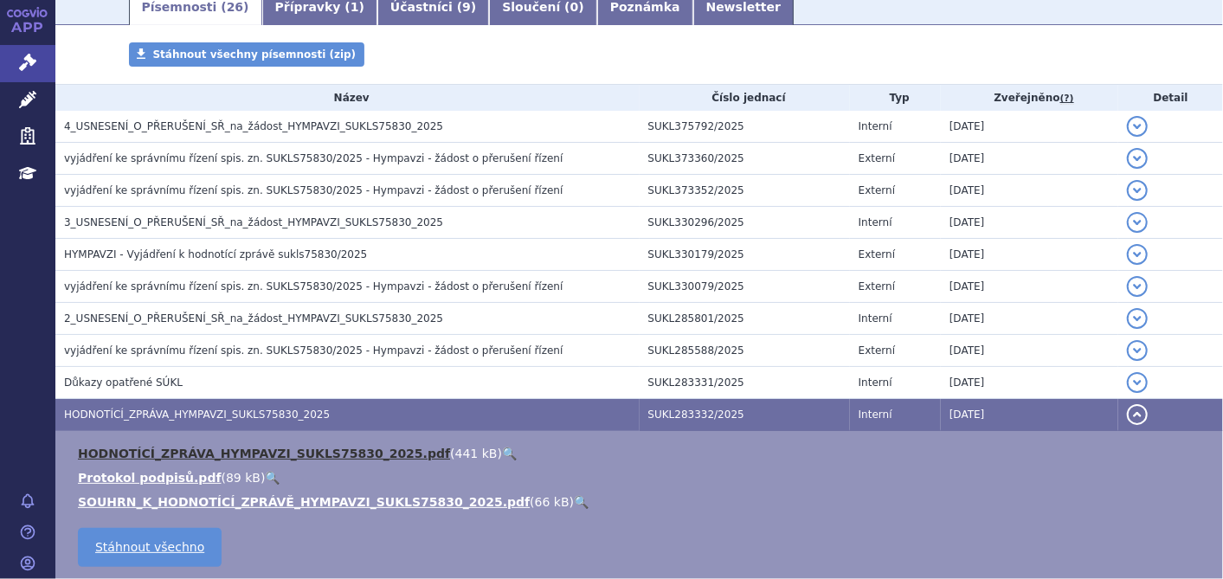
scroll to position [384, 0]
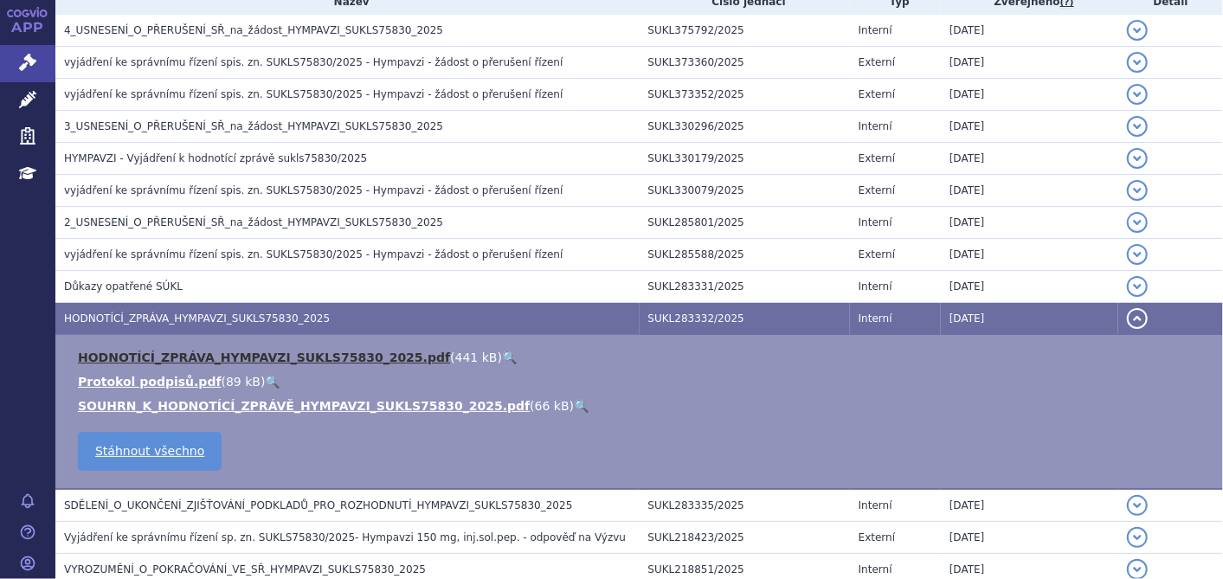
click at [198, 351] on link "HODNOTÍCÍ_ZPRÁVA_HYMPAVZI_SUKLS75830_2025.pdf" at bounding box center [264, 358] width 372 height 14
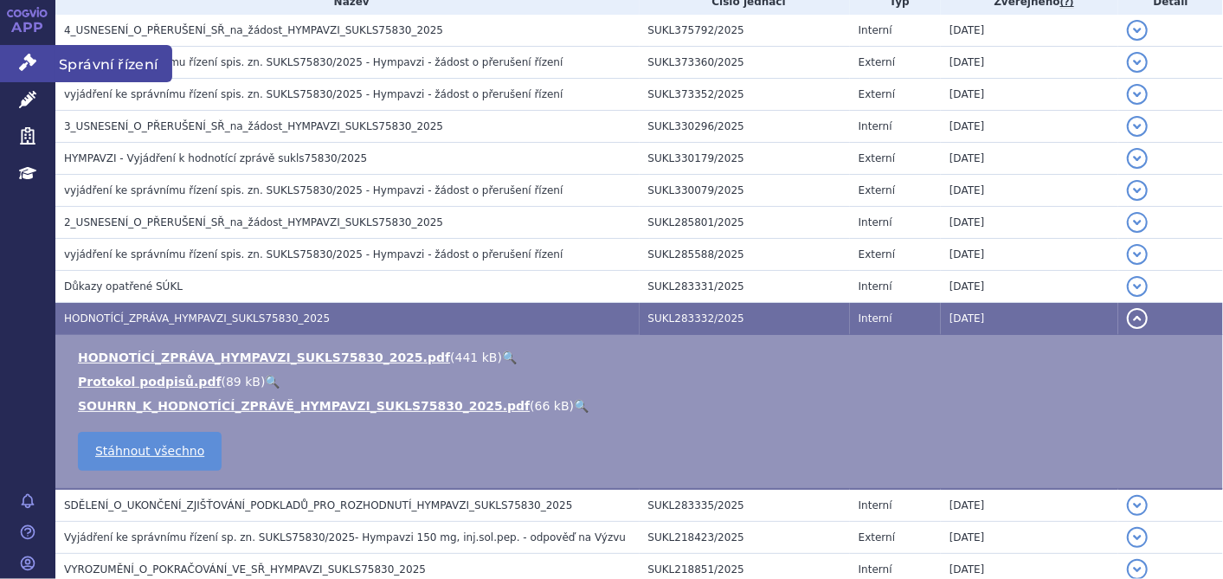
click at [24, 54] on icon at bounding box center [27, 62] width 17 height 17
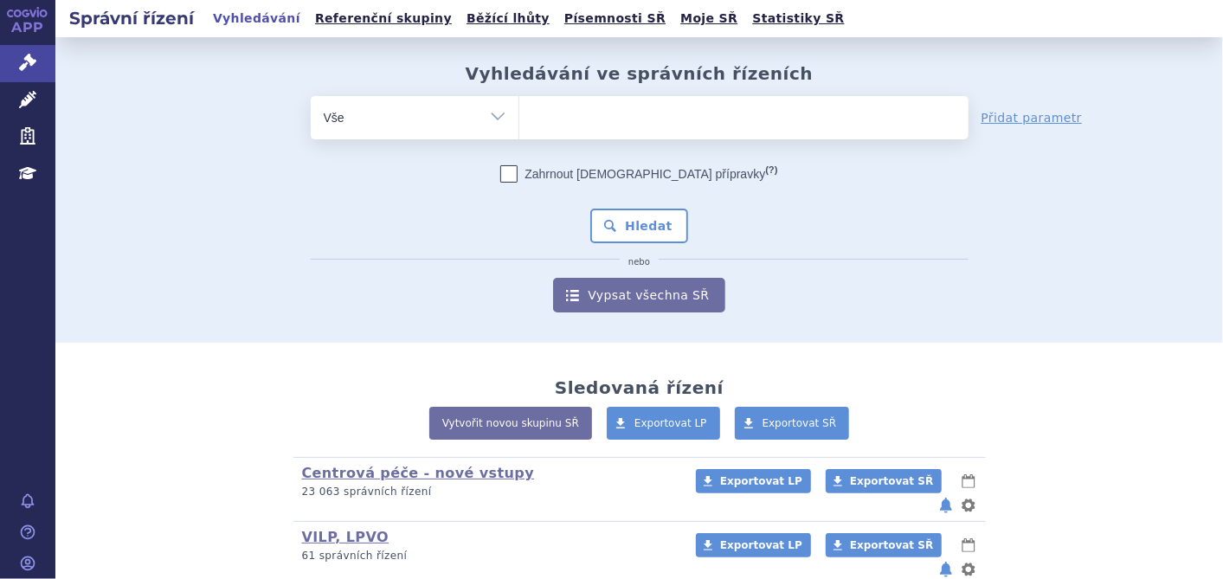
click at [635, 113] on ul at bounding box center [743, 114] width 449 height 36
click at [519, 113] on select at bounding box center [519, 116] width 1 height 43
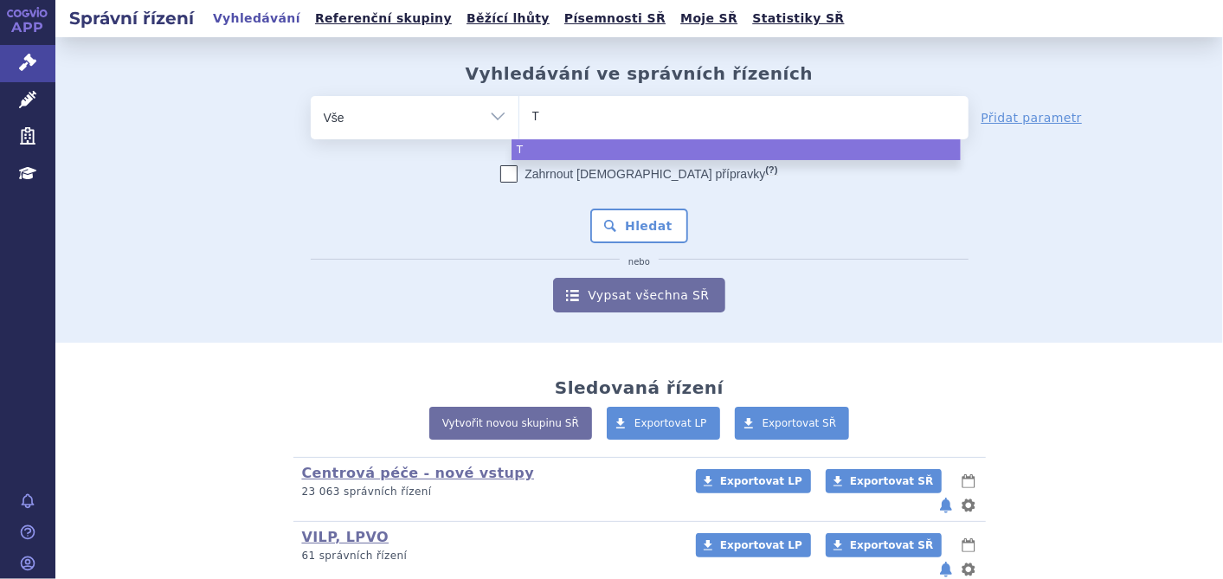
type input "TA"
type input "TAV"
type input "TAVN"
type input "TAVNE"
type input "TAVNEO"
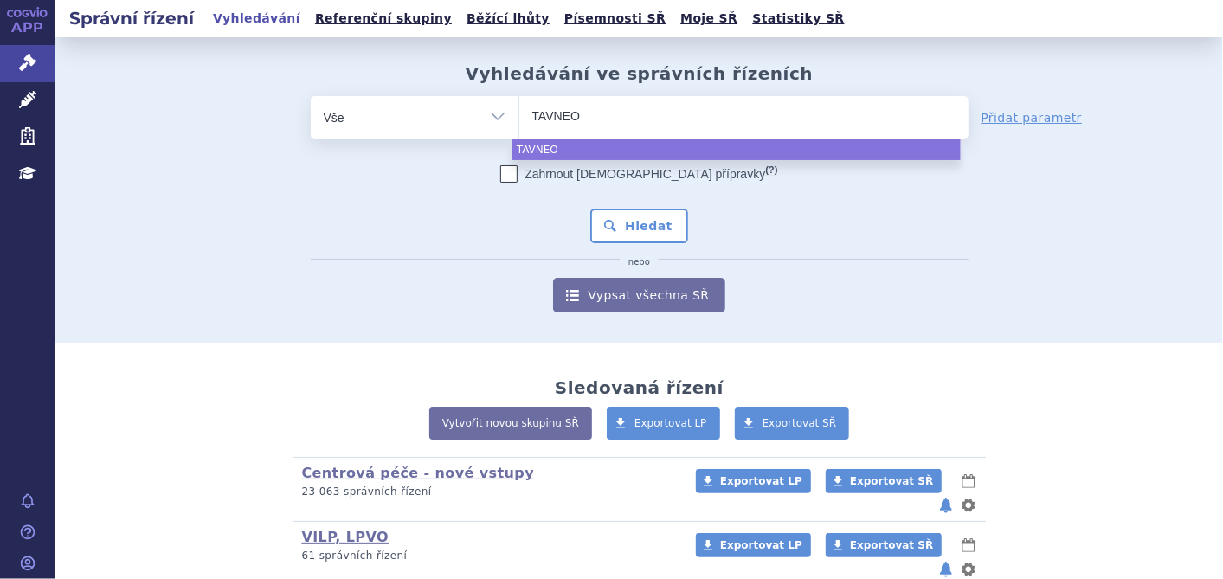
type input "TAVNEOS"
select select "TAVNEOS"
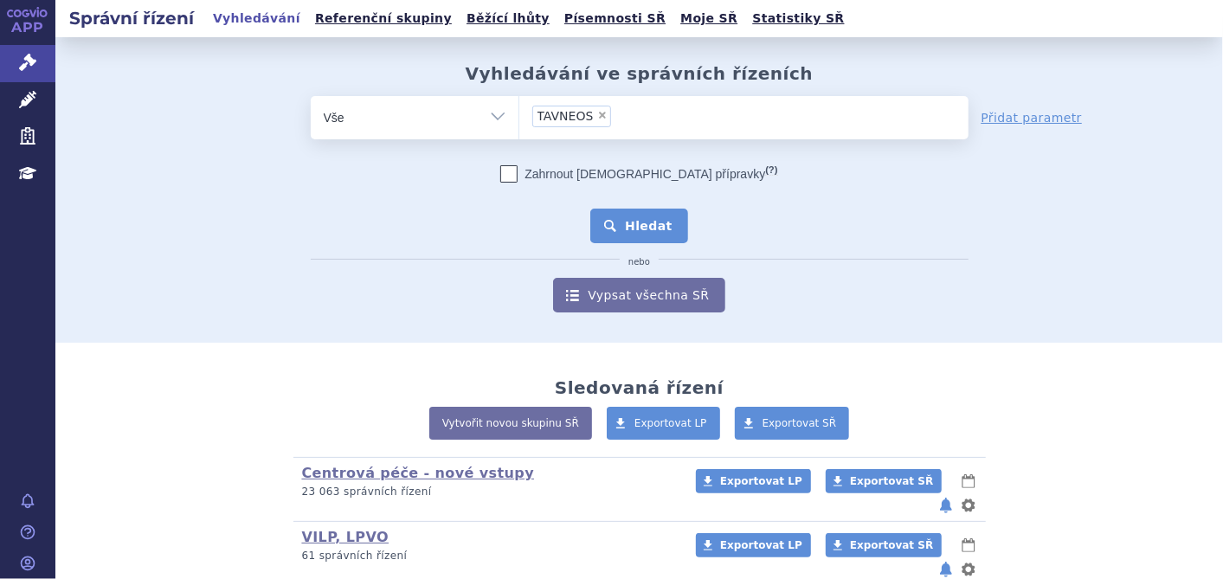
click at [625, 229] on button "Hledat" at bounding box center [639, 226] width 98 height 35
click at [626, 229] on button "Hledat" at bounding box center [639, 226] width 98 height 35
click at [615, 229] on button "Hledat" at bounding box center [639, 226] width 98 height 35
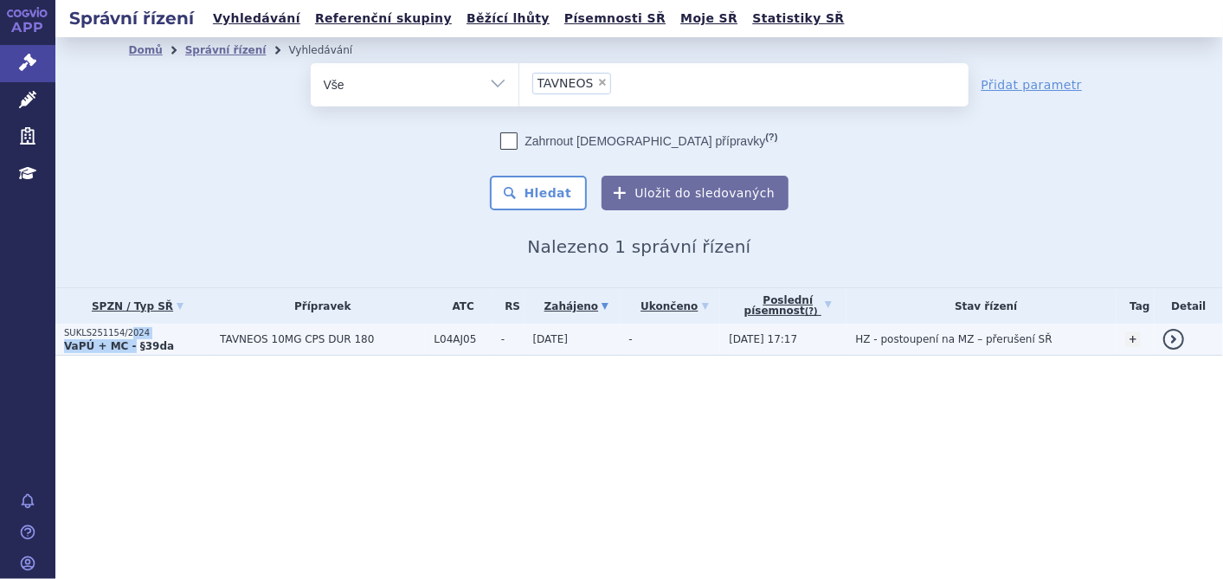
drag, startPoint x: 0, startPoint y: 0, endPoint x: 126, endPoint y: 338, distance: 360.5
click at [126, 338] on td "SUKLS251154/2024 VaPÚ + MC - §39da" at bounding box center [133, 340] width 156 height 32
drag, startPoint x: 126, startPoint y: 338, endPoint x: 87, endPoint y: 344, distance: 40.3
click at [87, 344] on strong "VaPÚ + MC - §39da" at bounding box center [119, 346] width 110 height 12
drag, startPoint x: 87, startPoint y: 333, endPoint x: 75, endPoint y: 332, distance: 11.4
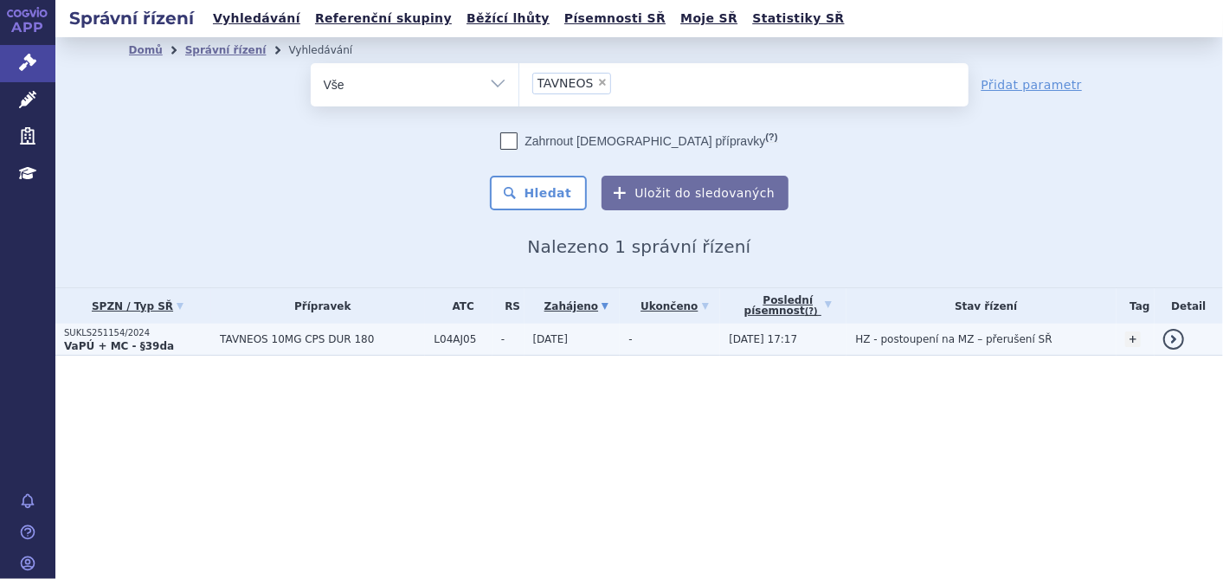
click at [75, 332] on p "SUKLS251154/2024" at bounding box center [137, 333] width 147 height 12
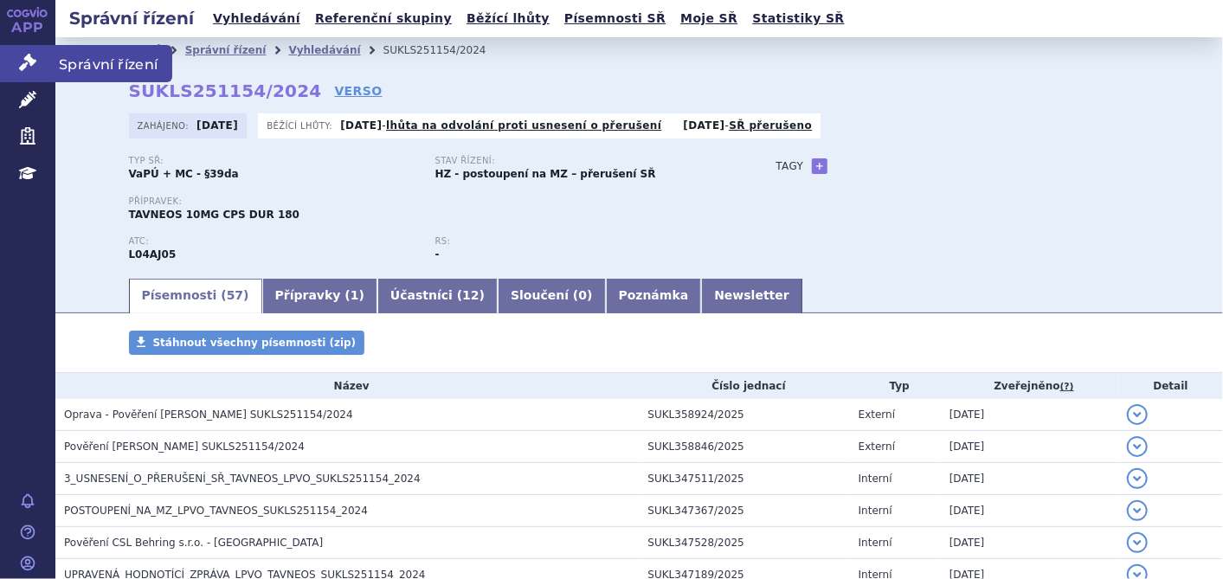
click at [38, 64] on link "Správní řízení" at bounding box center [27, 63] width 55 height 36
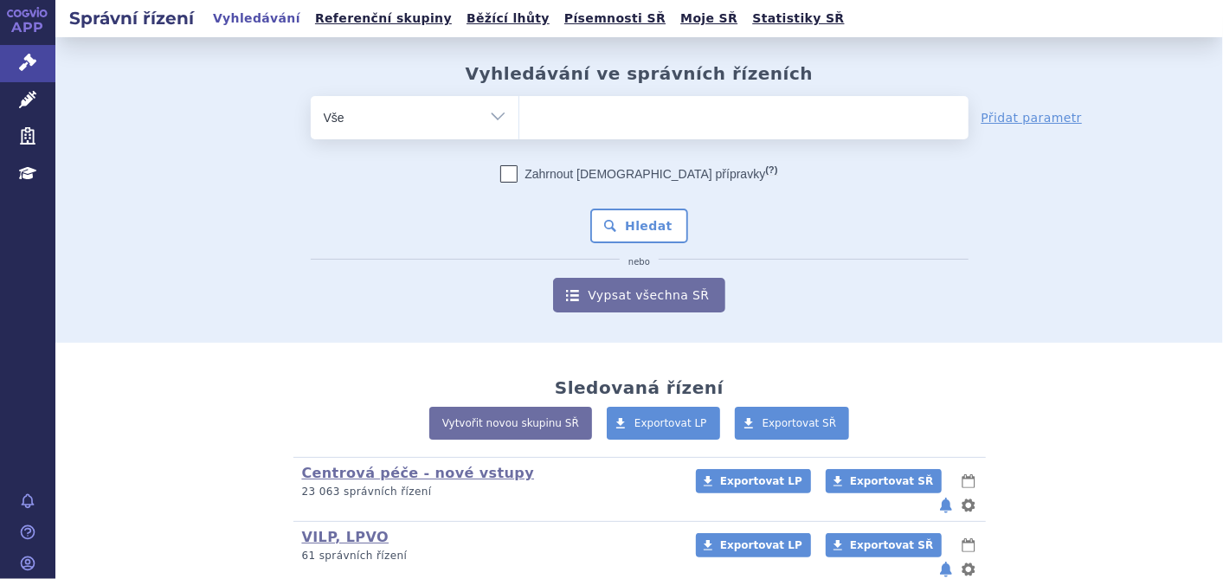
click at [498, 135] on div "odstranit Vše Spisová značka Typ SŘ Přípravek/SUKL kód" at bounding box center [640, 117] width 658 height 43
click at [555, 113] on ul at bounding box center [743, 114] width 449 height 36
click at [519, 113] on select at bounding box center [519, 116] width 1 height 43
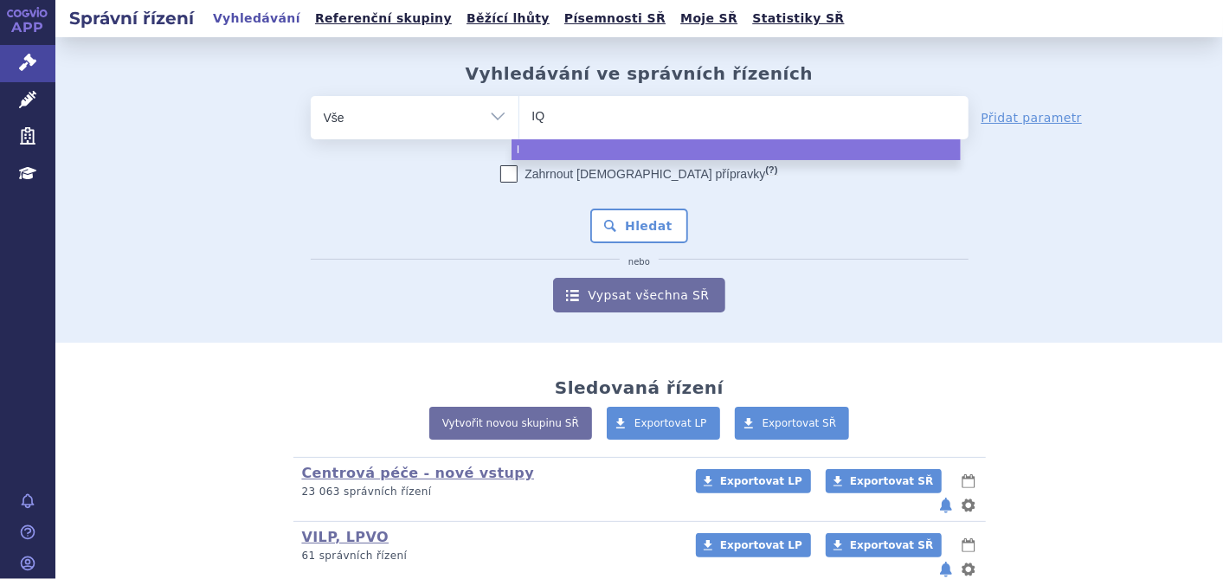
type input "IQI"
type input "IQIR"
type input "IQIRVO"
select select "IQIRVO"
click at [628, 217] on button "Hledat" at bounding box center [639, 226] width 98 height 35
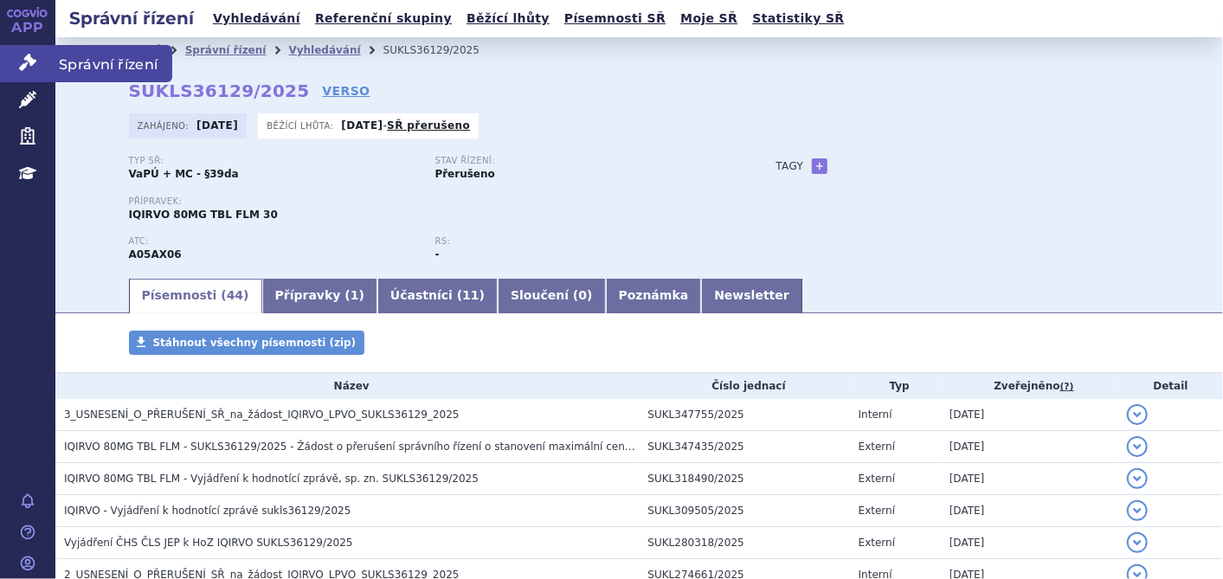
click at [37, 49] on link "Správní řízení" at bounding box center [27, 63] width 55 height 36
click at [33, 54] on icon at bounding box center [27, 62] width 17 height 17
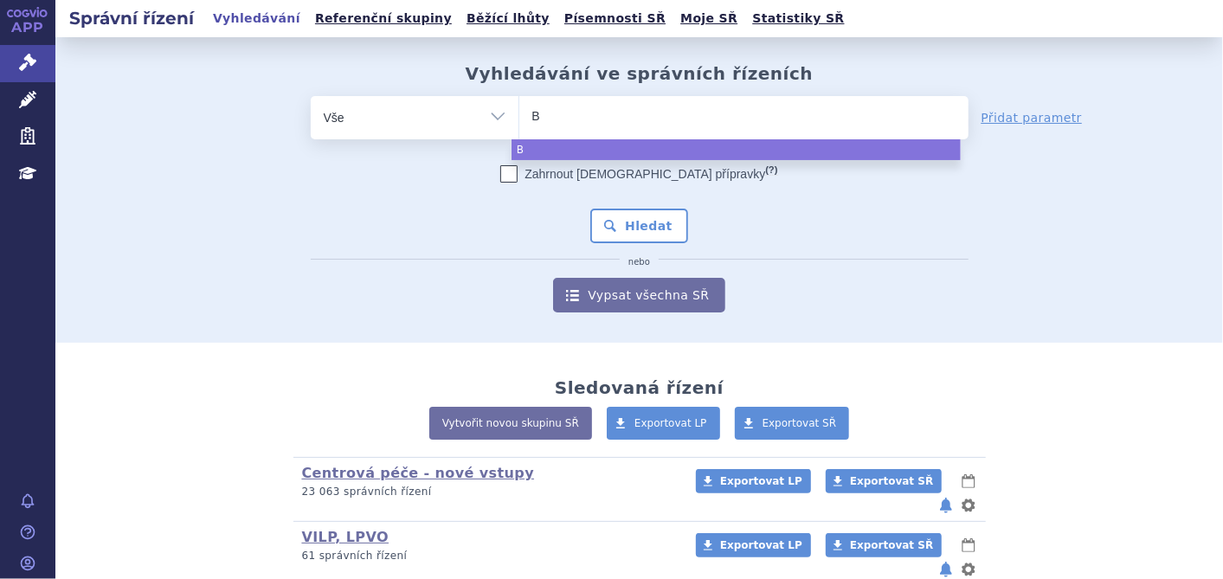
type input "BA"
type input "BAV"
type input "BAVE"
type input "BAVEN"
type input "BAVENC"
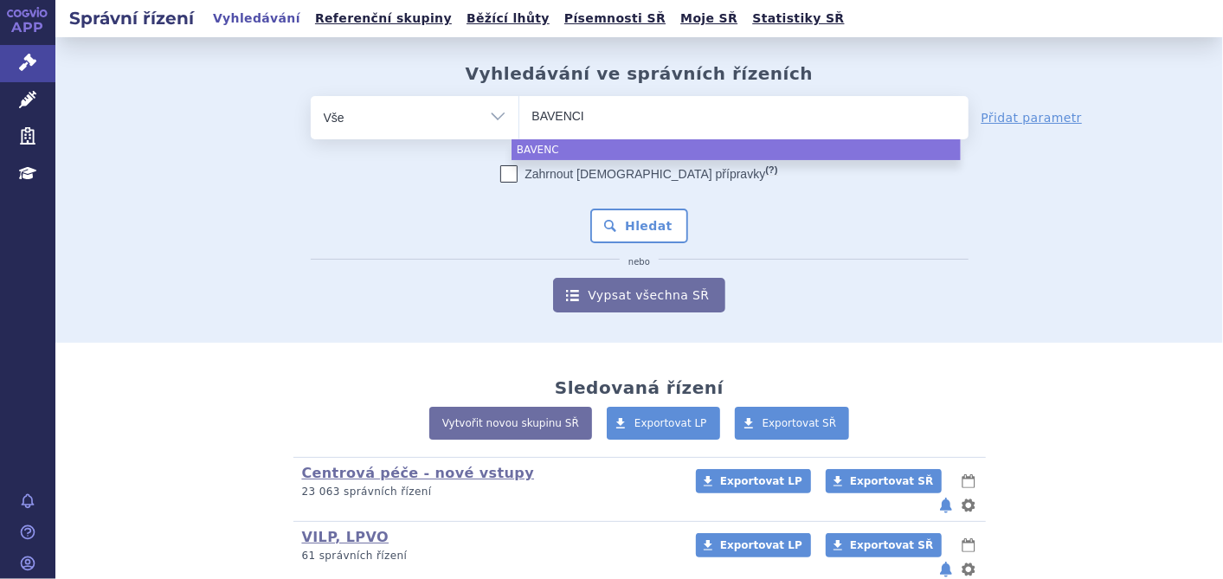
type input "BAVENCIO"
select select "BAVENCIO"
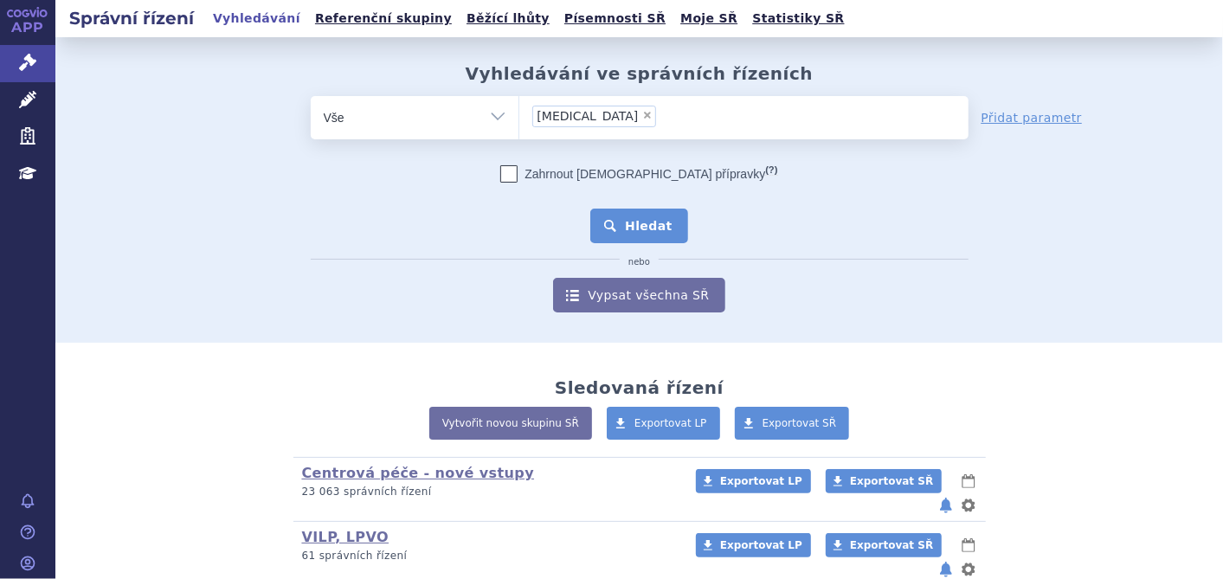
click at [590, 221] on button "Hledat" at bounding box center [639, 226] width 98 height 35
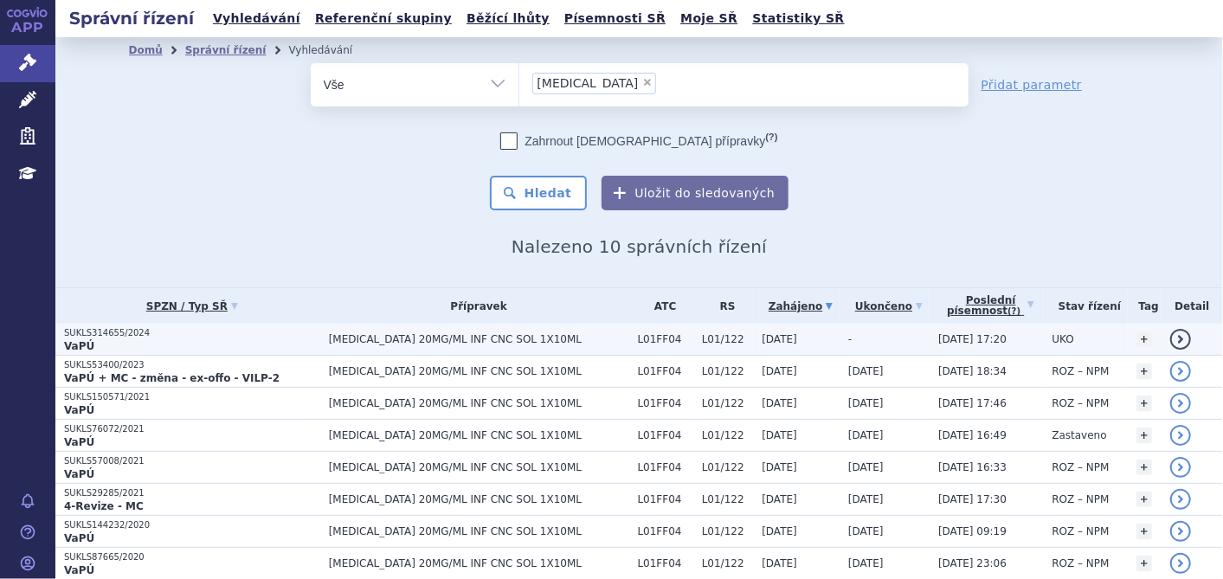
click at [106, 334] on p "SUKLS314655/2024" at bounding box center [192, 333] width 256 height 12
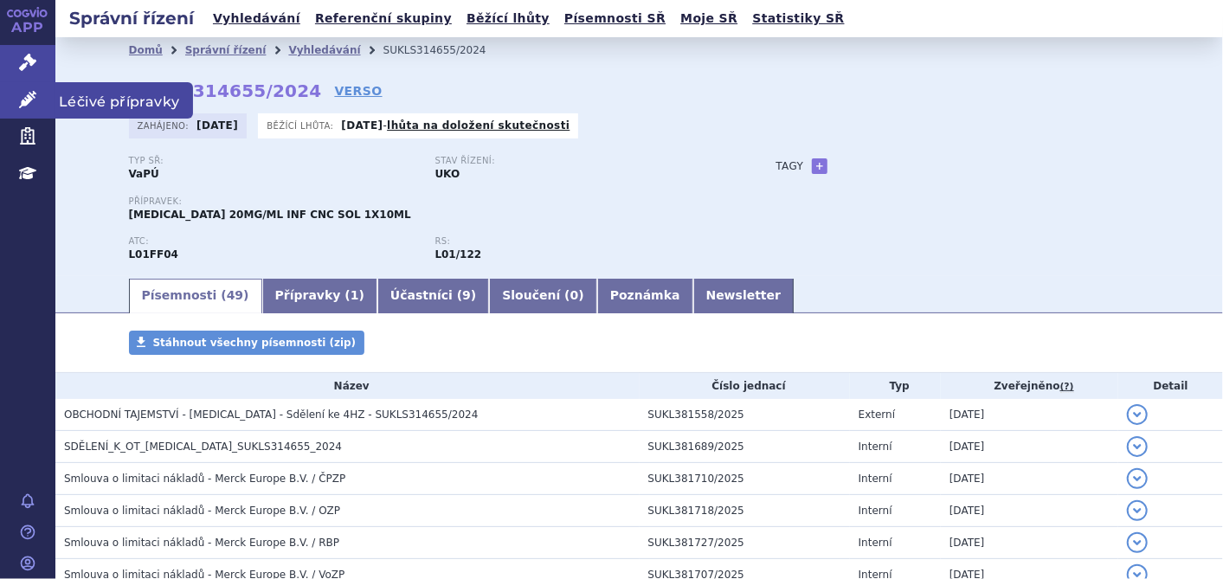
click at [24, 88] on link "Léčivé přípravky" at bounding box center [27, 100] width 55 height 36
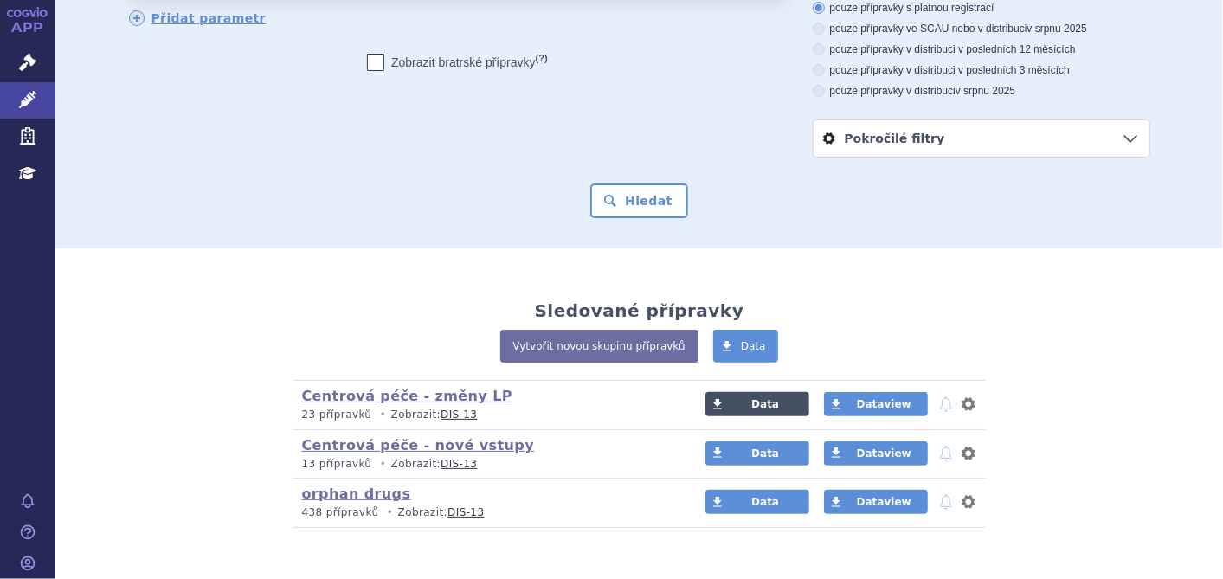
scroll to position [2, 0]
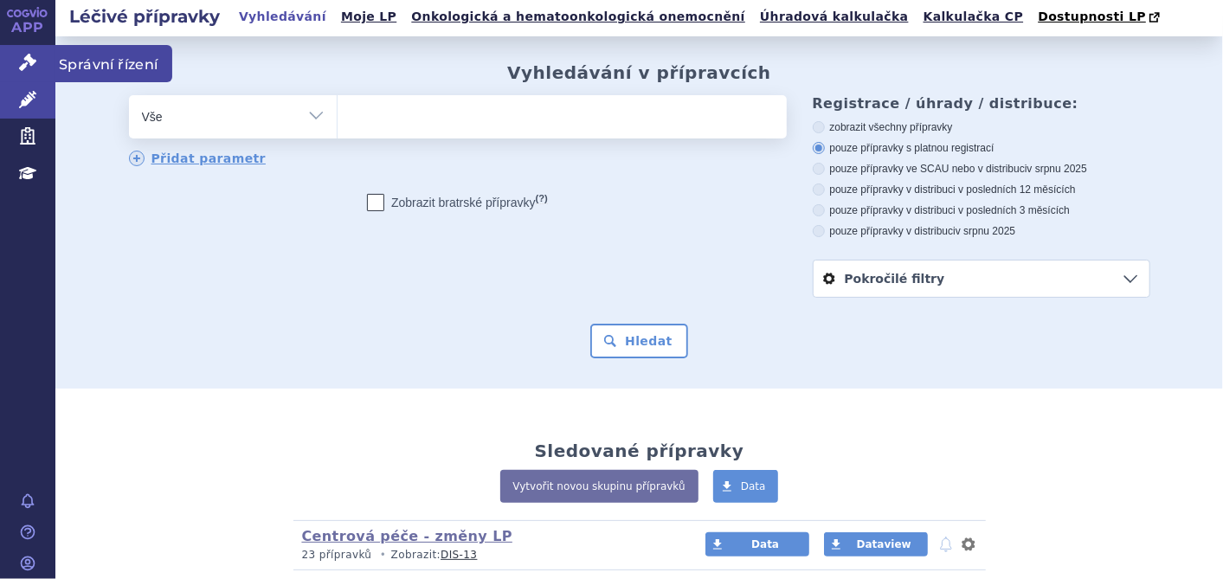
click at [33, 50] on link "Správní řízení" at bounding box center [27, 63] width 55 height 36
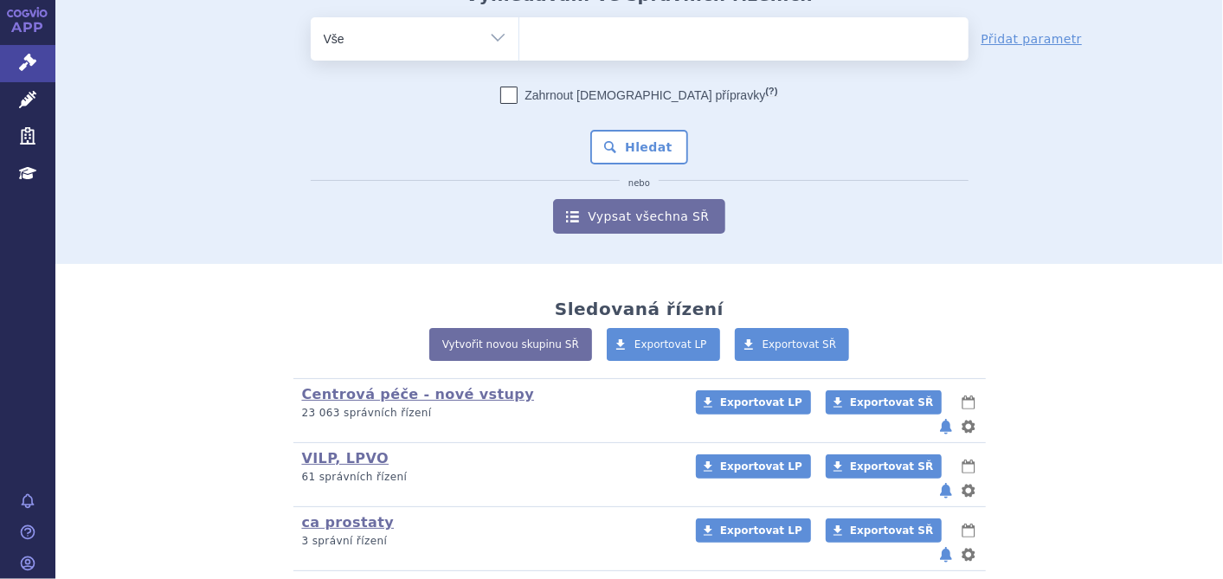
scroll to position [288, 0]
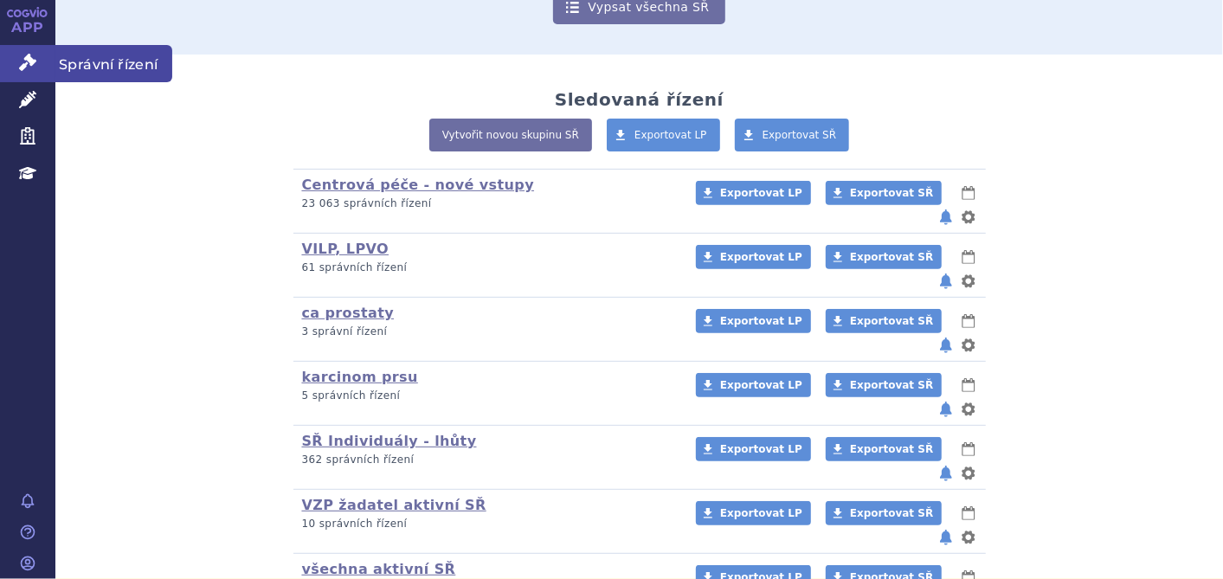
click at [23, 72] on link "Správní řízení" at bounding box center [27, 63] width 55 height 36
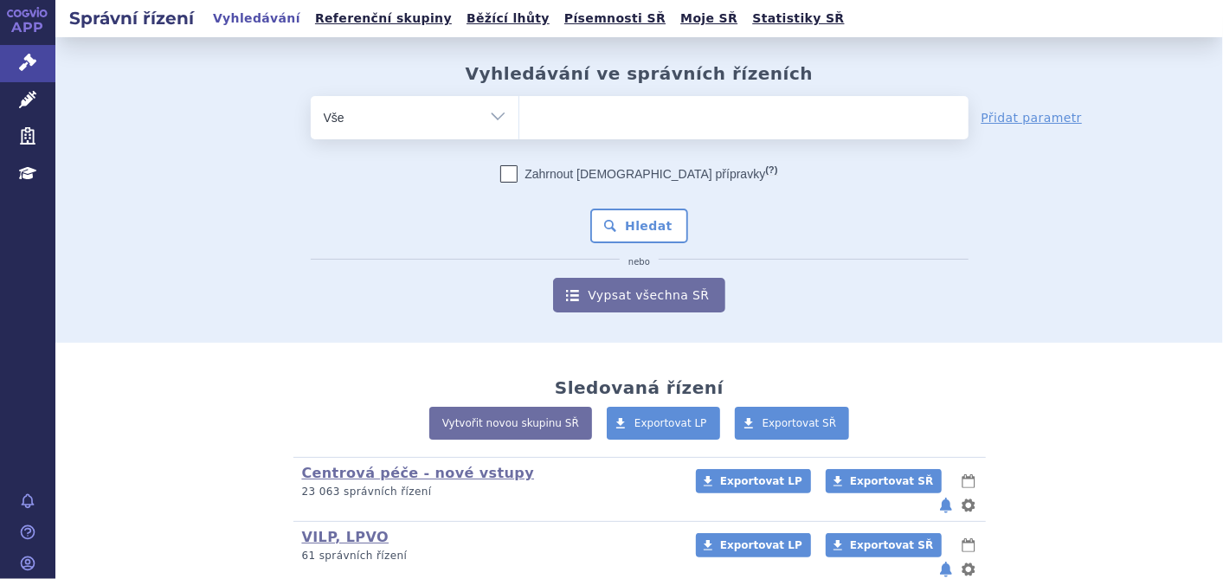
scroll to position [288, 0]
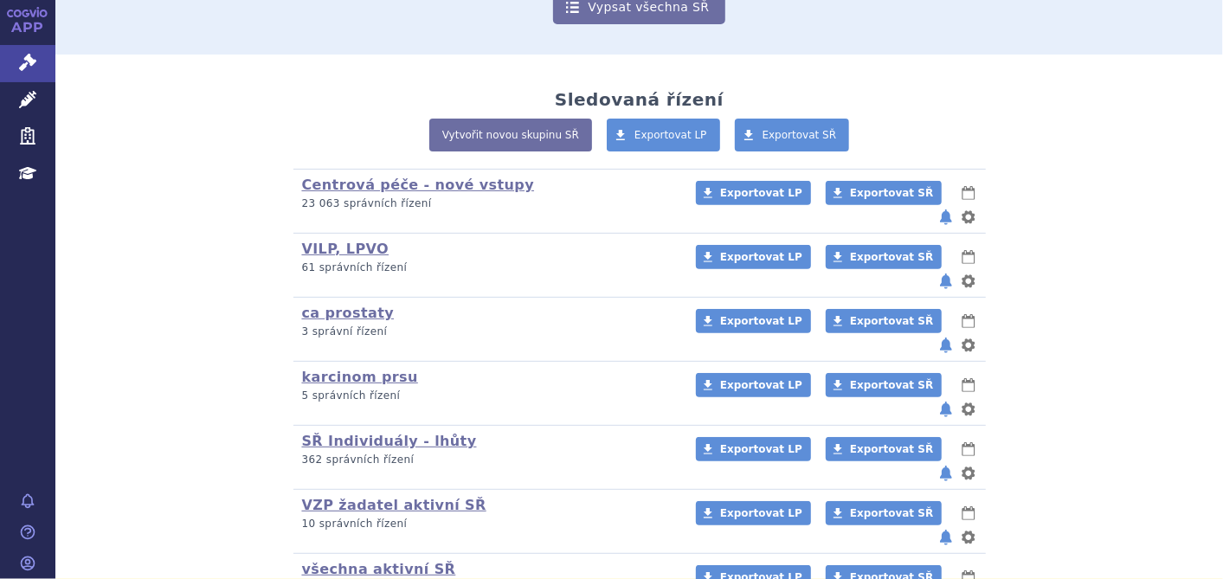
click at [331, 561] on h3 "všechna aktivní SŘ (bez ) (sdílená skupina) (Doporučení V/O)" at bounding box center [487, 570] width 371 height 18
click at [338, 561] on link "všechna aktivní SŘ" at bounding box center [379, 569] width 154 height 16
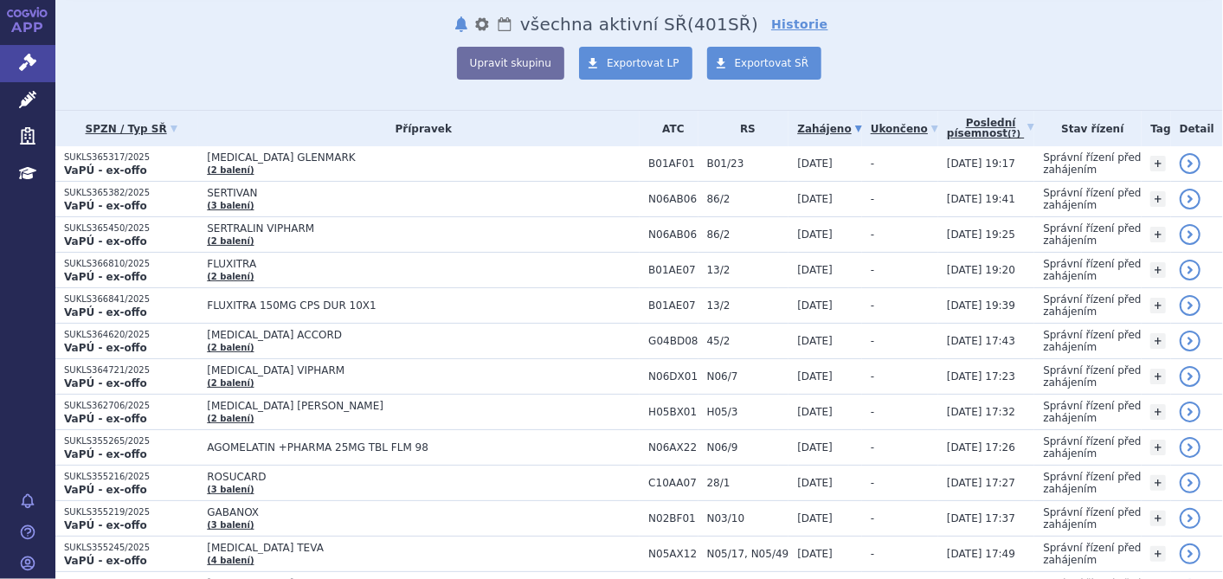
scroll to position [96, 0]
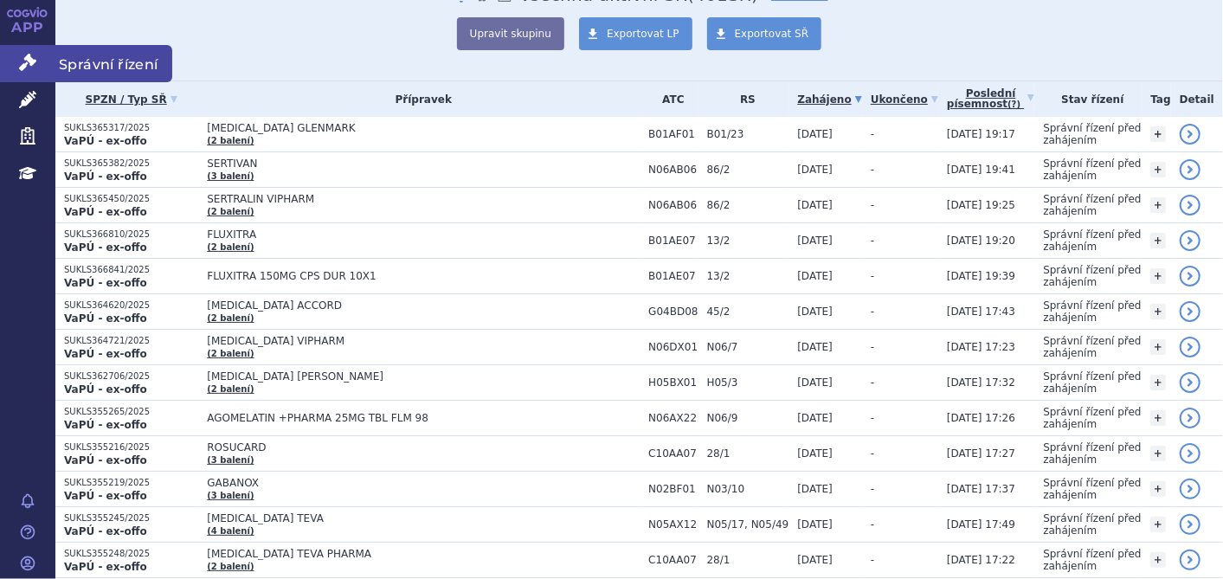
click at [30, 68] on icon at bounding box center [27, 62] width 17 height 17
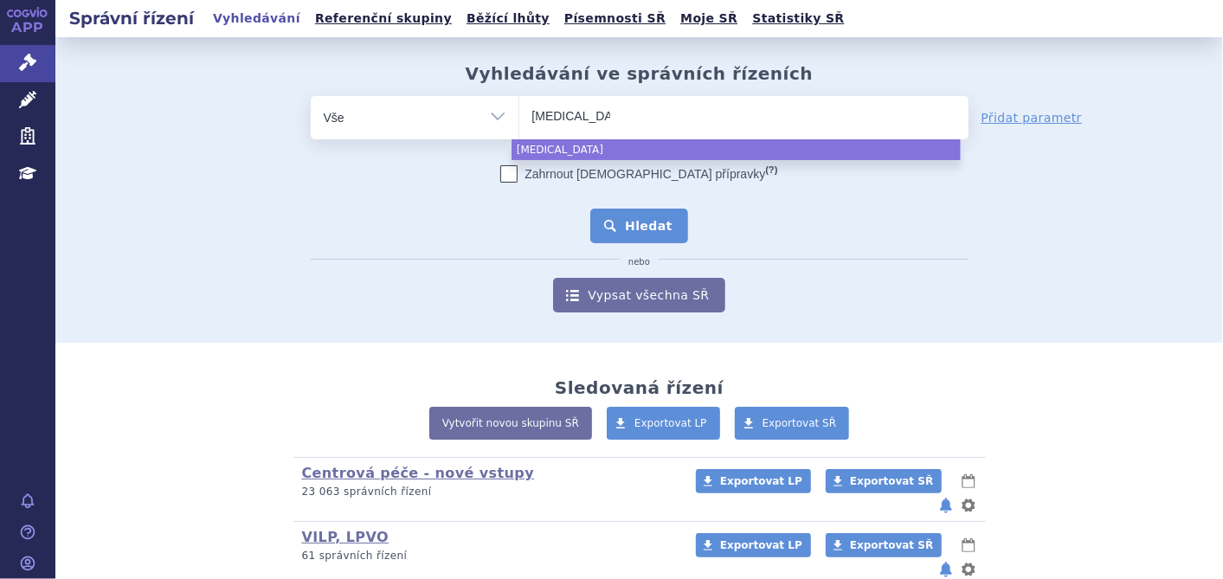
select select "[MEDICAL_DATA]"
click at [658, 232] on button "Hledat" at bounding box center [639, 226] width 98 height 35
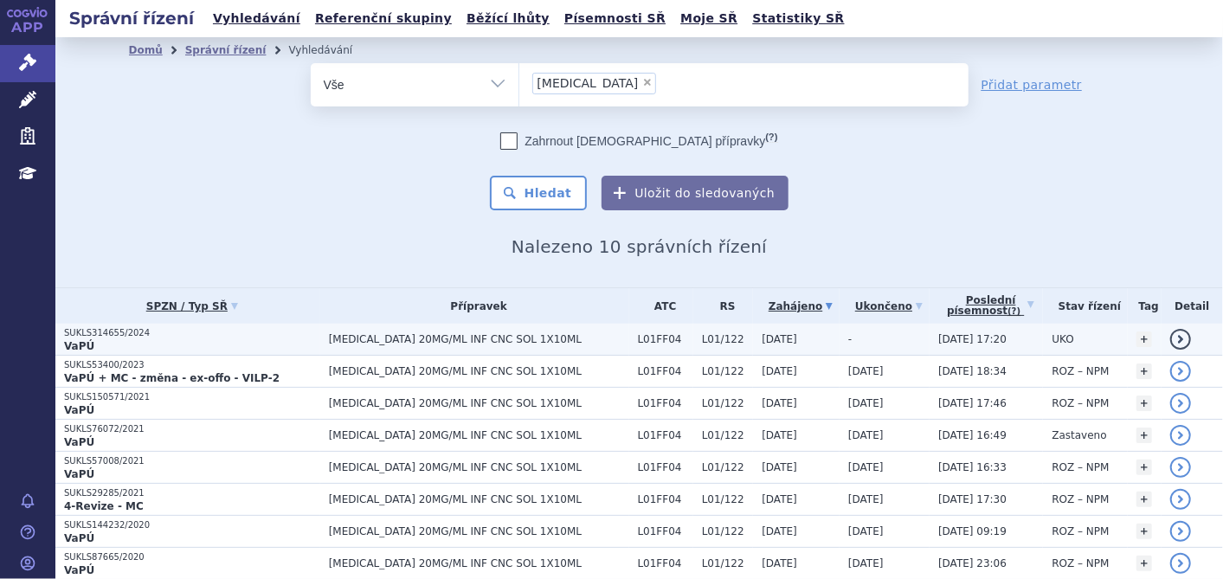
click at [87, 342] on strong "VaPÚ" at bounding box center [79, 346] width 30 height 12
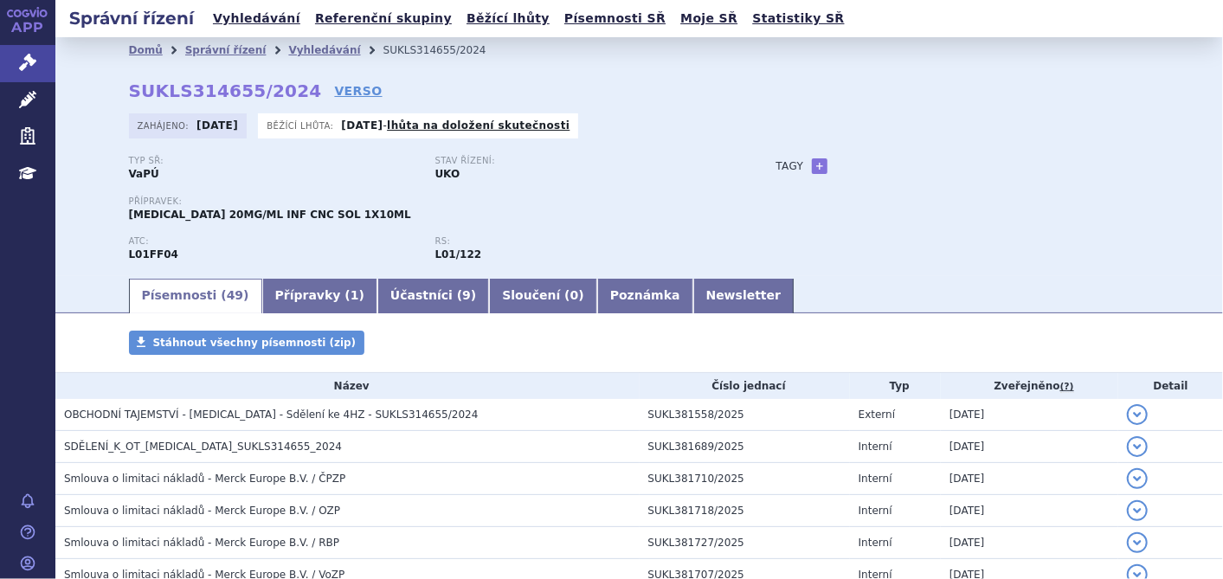
scroll to position [192, 0]
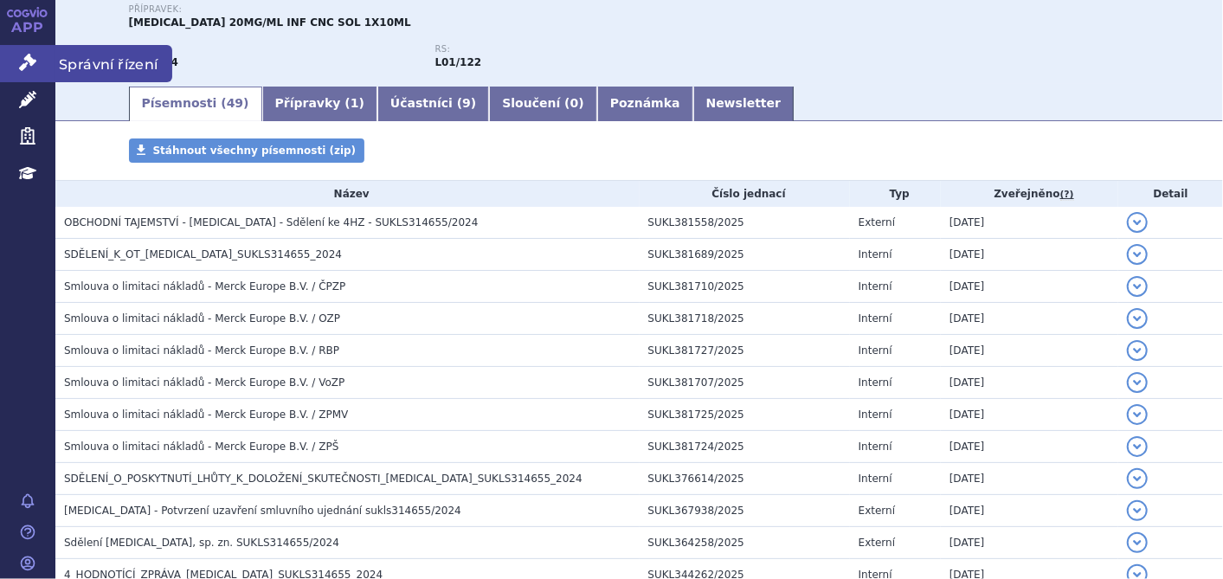
click at [32, 59] on icon at bounding box center [27, 62] width 17 height 17
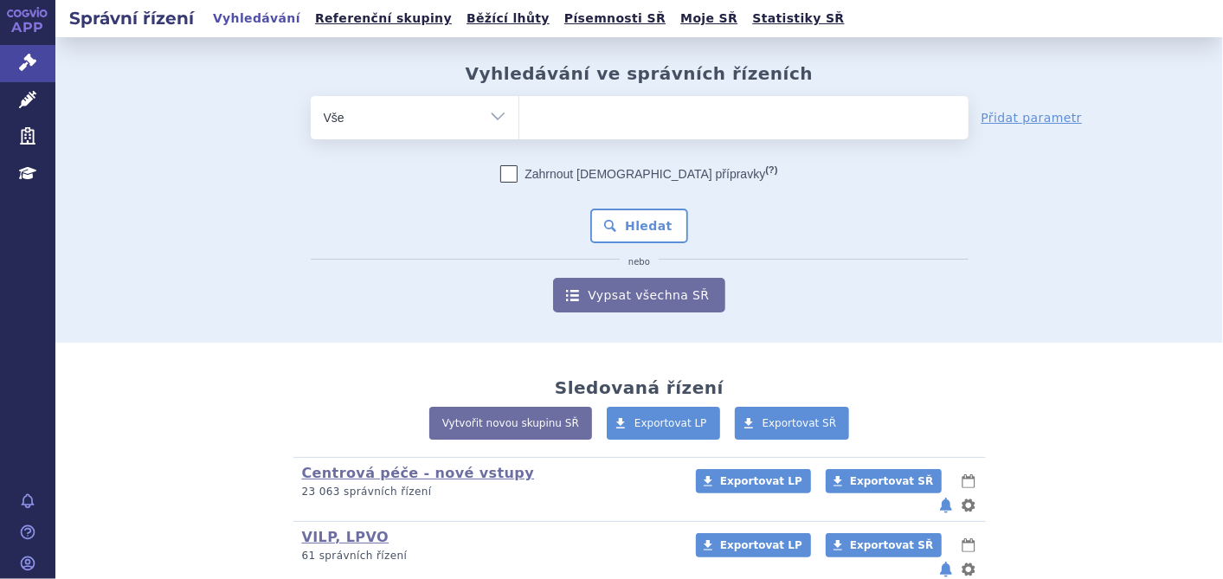
scroll to position [288, 0]
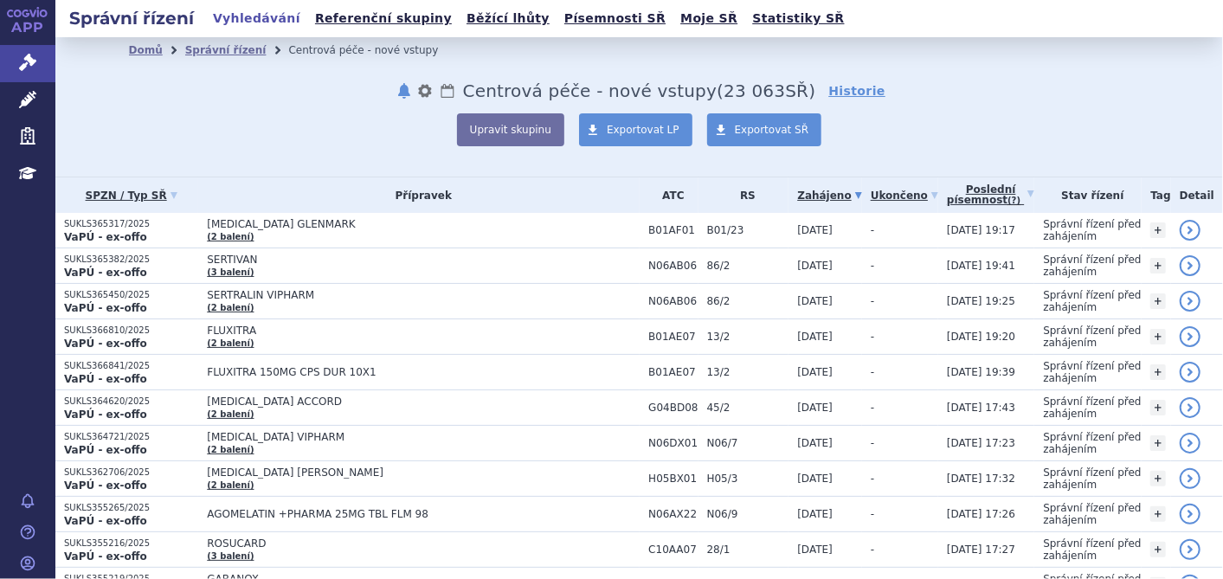
click at [966, 188] on link "Poslední písemnost (?)" at bounding box center [990, 194] width 87 height 35
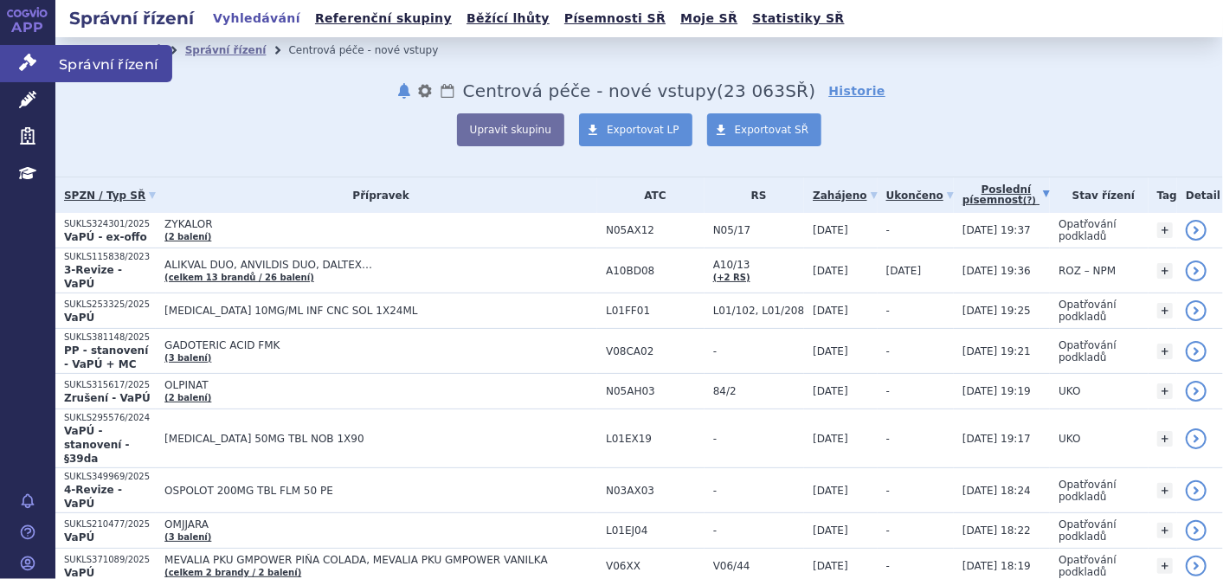
click at [19, 66] on icon at bounding box center [27, 62] width 17 height 17
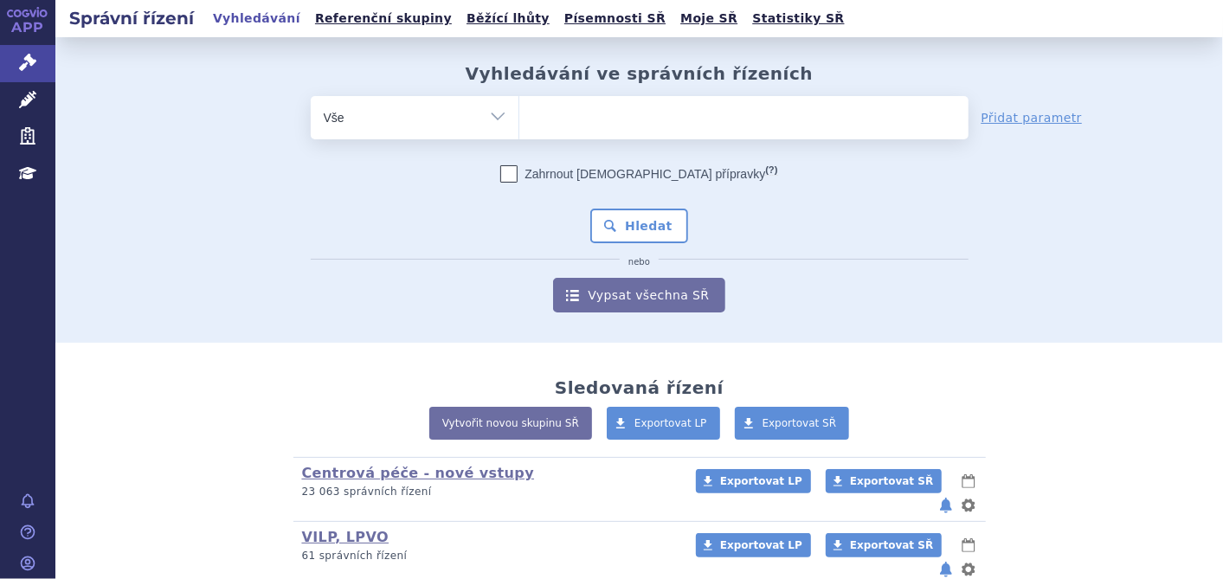
click at [602, 126] on ul at bounding box center [743, 114] width 449 height 36
click at [519, 126] on select at bounding box center [519, 116] width 1 height 43
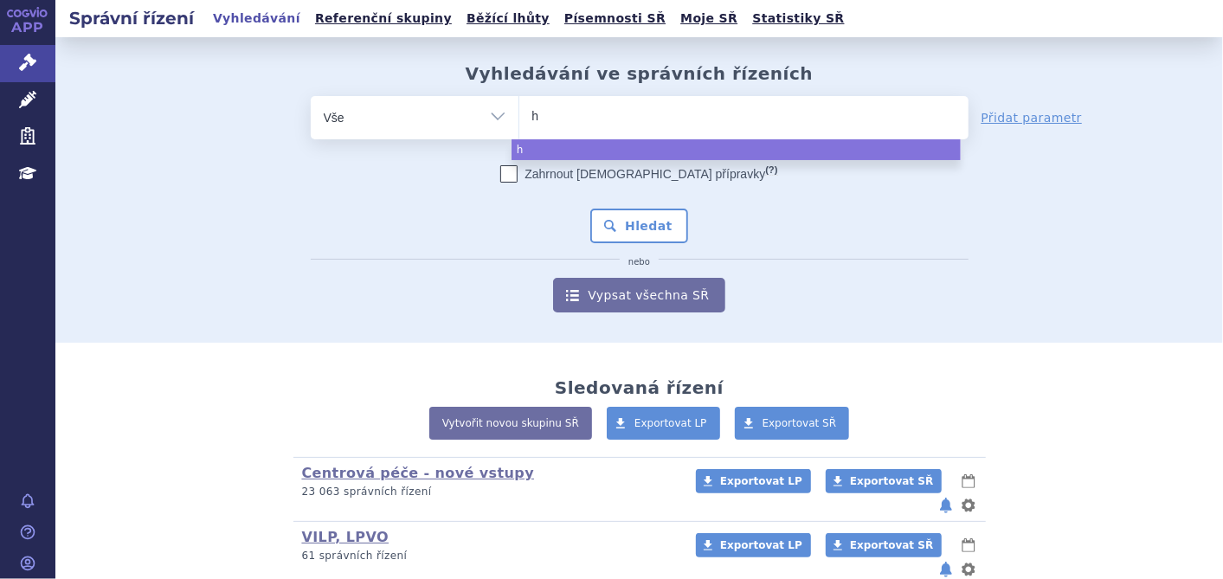
type input "hy"
type input "hym"
type input "hymp"
type input "hympa"
type input "hympav"
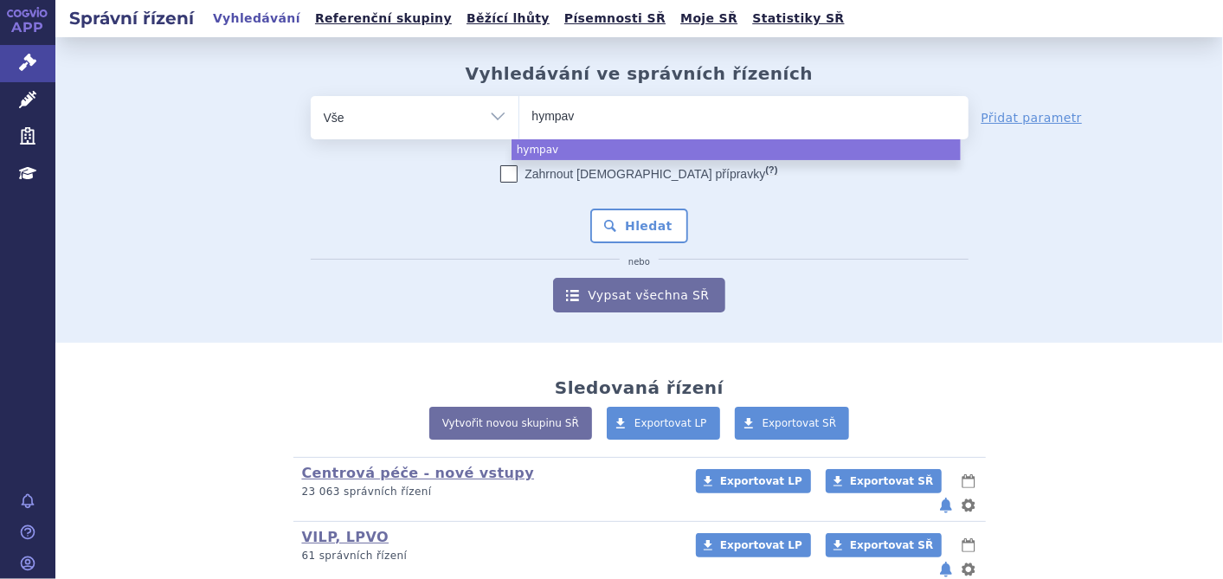
type input "hympavz"
type input "hympavzi"
select select "hympavzi"
click at [631, 218] on button "Hledat" at bounding box center [639, 226] width 98 height 35
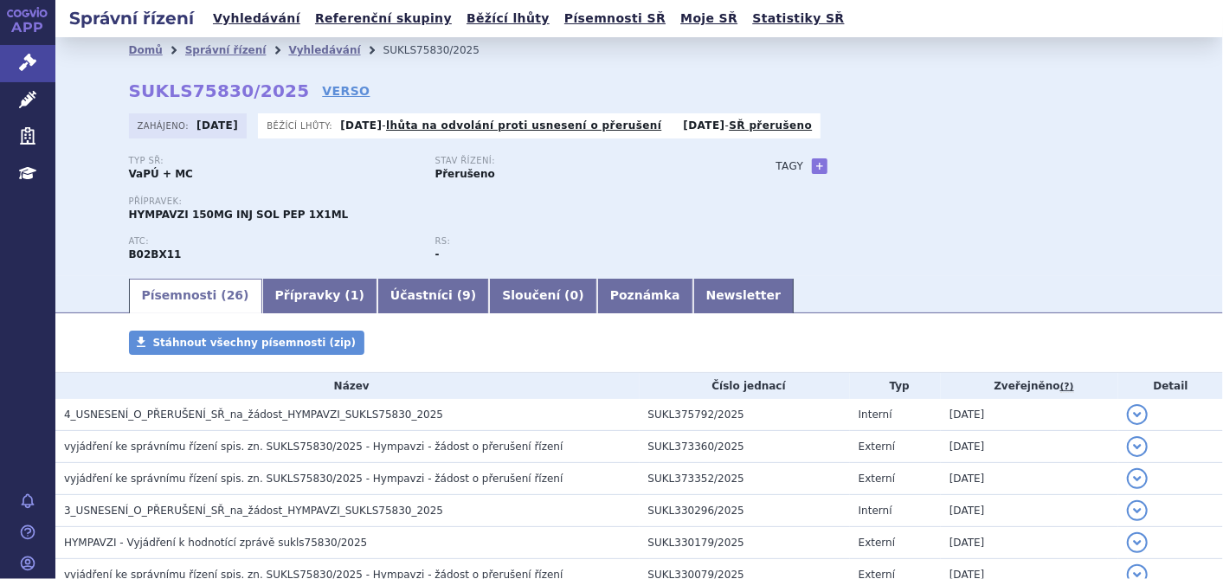
click at [56, 61] on div "Domů Správní řízení Vyhledávání SUKLS75830/2025 SUKLS75830/2025 VERSO [GEOGRAPH…" at bounding box center [639, 156] width 1168 height 239
click at [22, 56] on icon at bounding box center [27, 62] width 17 height 17
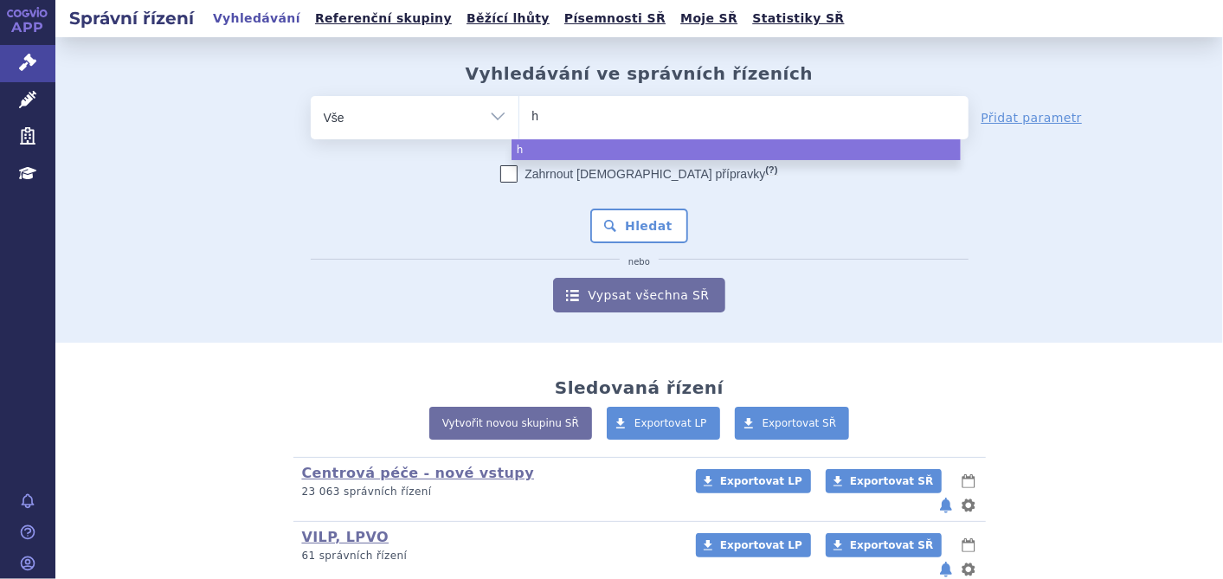
type input "he"
type input "het"
type input "hetr"
type input "hetron"
type input "hetroni"
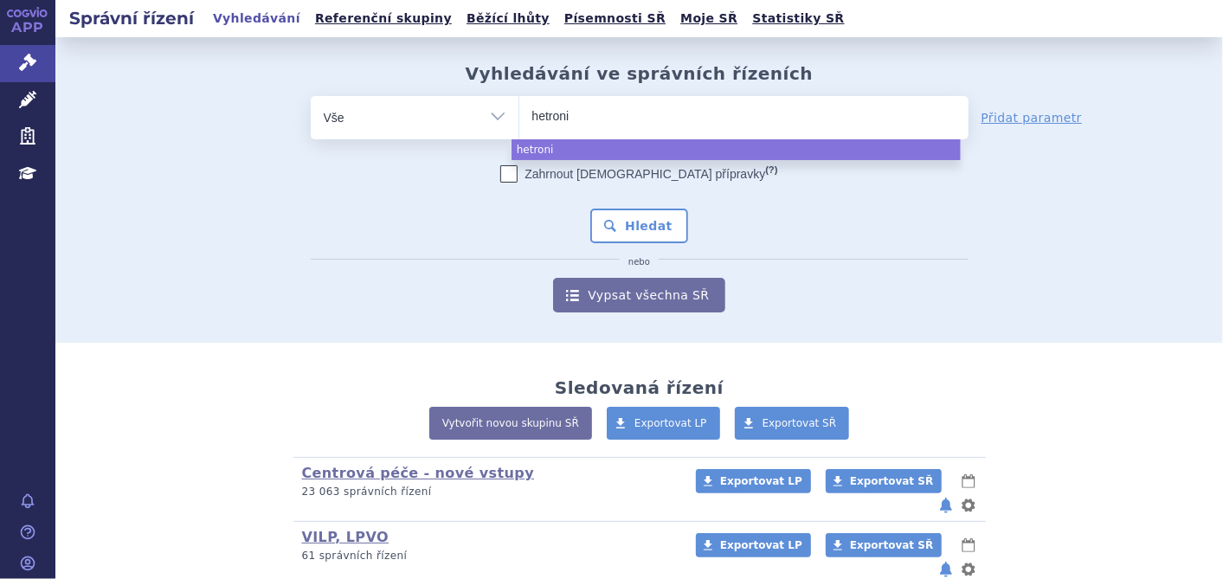
type input "hetronif"
type input "hetronifl"
type input "hetronifly"
select select "hetronifly"
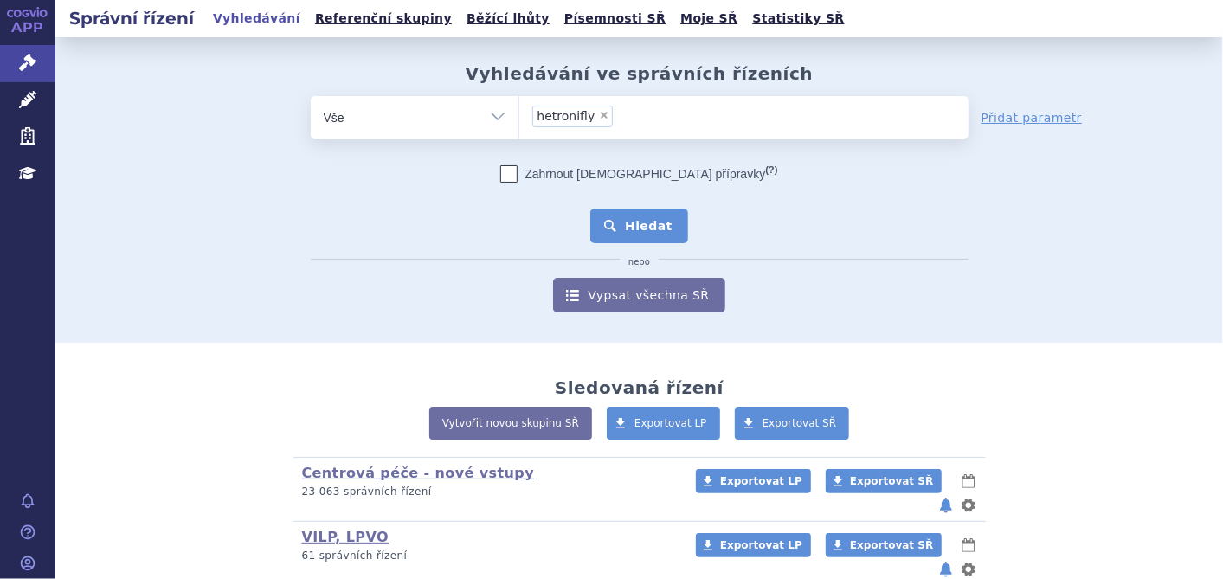
click at [655, 227] on button "Hledat" at bounding box center [639, 226] width 98 height 35
click at [641, 219] on button "Hledat" at bounding box center [639, 226] width 98 height 35
click at [612, 227] on button "Hledat" at bounding box center [639, 226] width 98 height 35
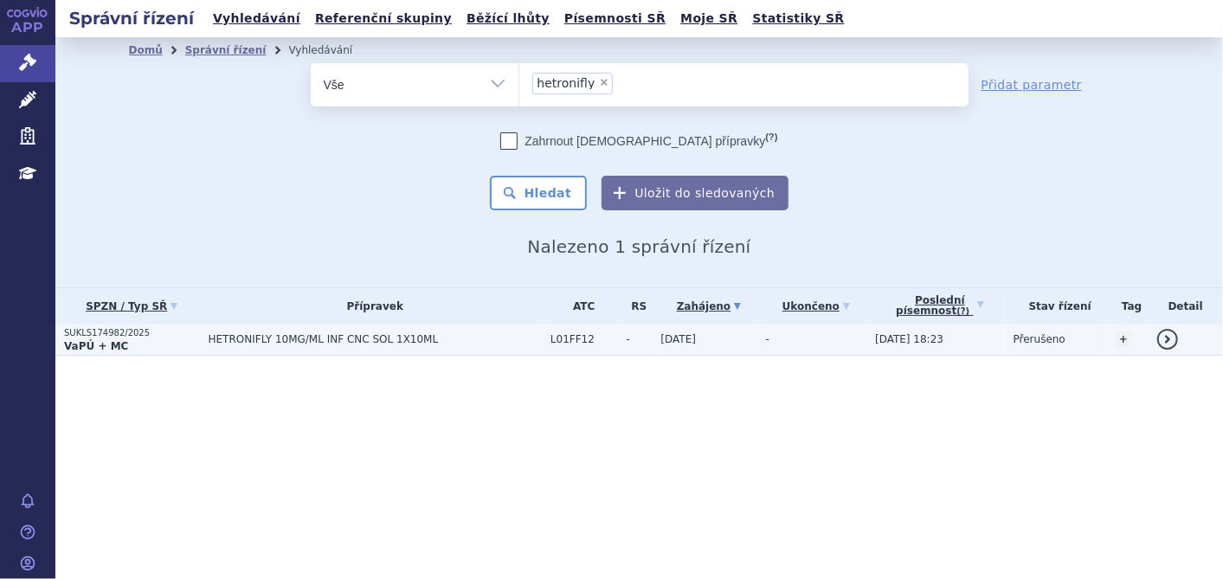
click at [343, 338] on span "HETRONIFLY 10MG/ML INF CNC SOL 1X10ML" at bounding box center [375, 339] width 333 height 12
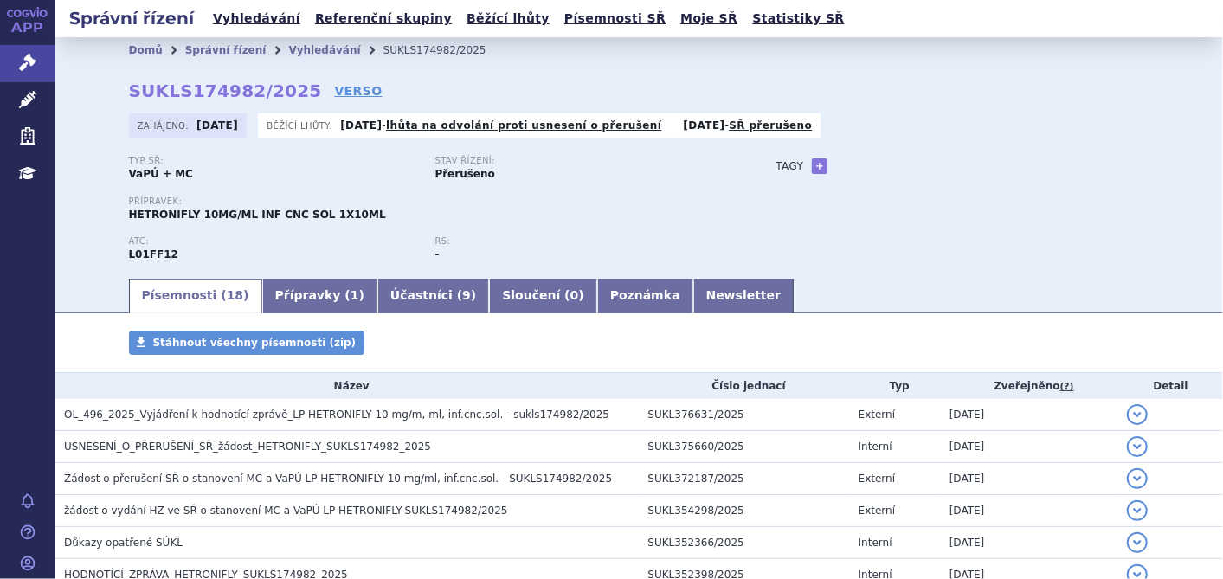
scroll to position [192, 0]
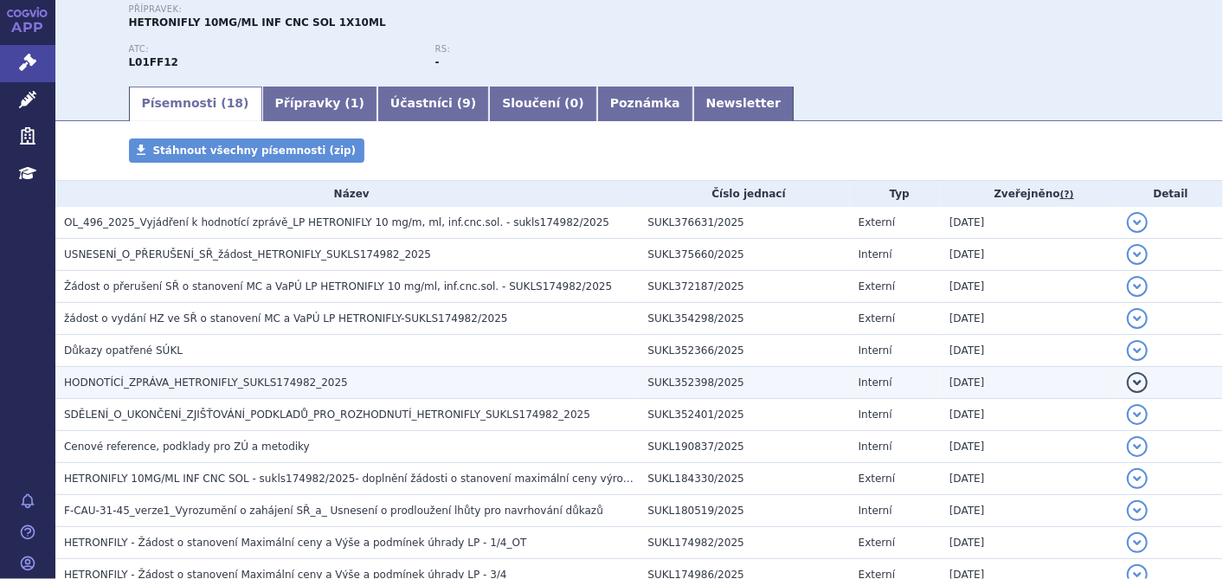
click at [242, 386] on span "HODNOTÍCÍ_ZPRÁVA_HETRONIFLY_SUKLS174982_2025" at bounding box center [206, 383] width 284 height 12
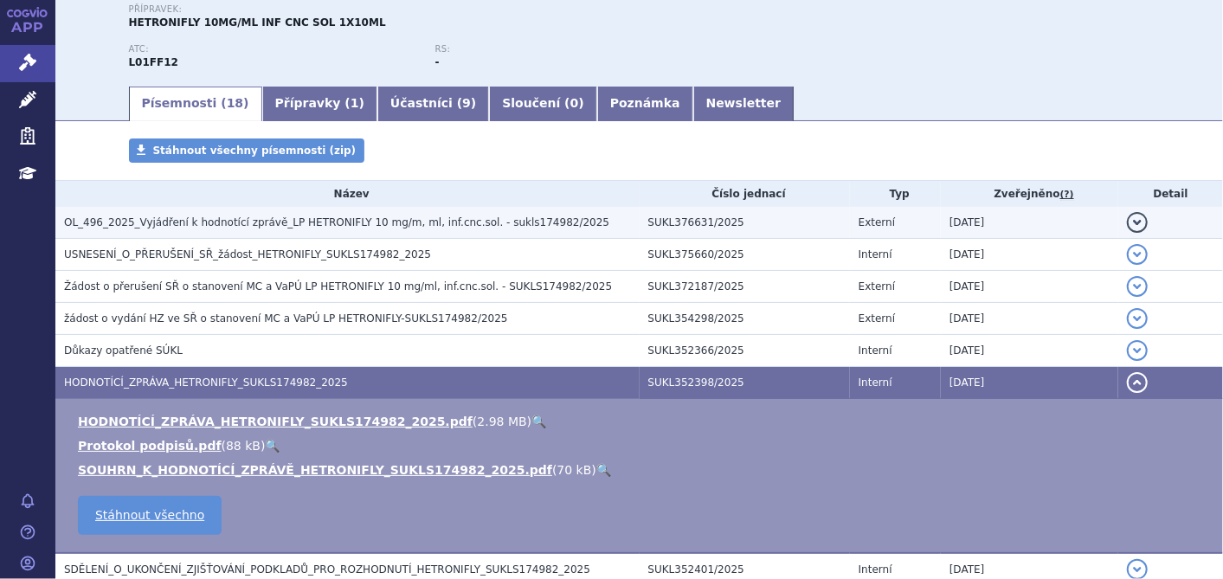
click at [388, 225] on span "OL_496_2025_Vyjádření k hodnotící zprávě_LP HETRONIFLY 10 mg/m, ml, inf.cnc.sol…" at bounding box center [336, 222] width 545 height 12
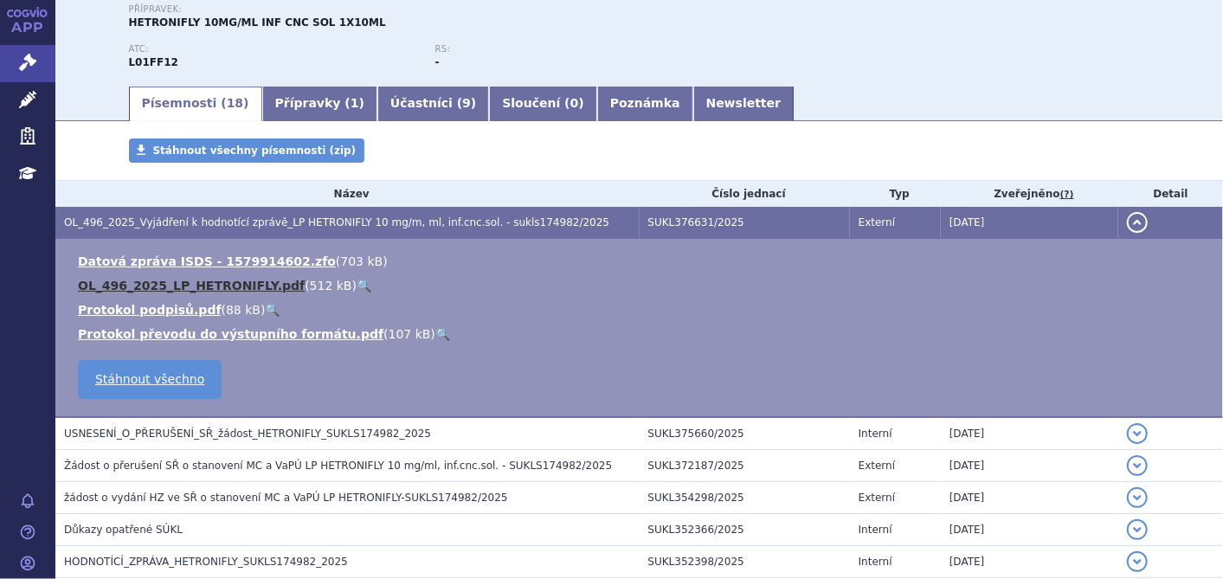
click at [223, 292] on link "OL_496_2025_LP_HETRONIFLY.pdf" at bounding box center [191, 286] width 227 height 14
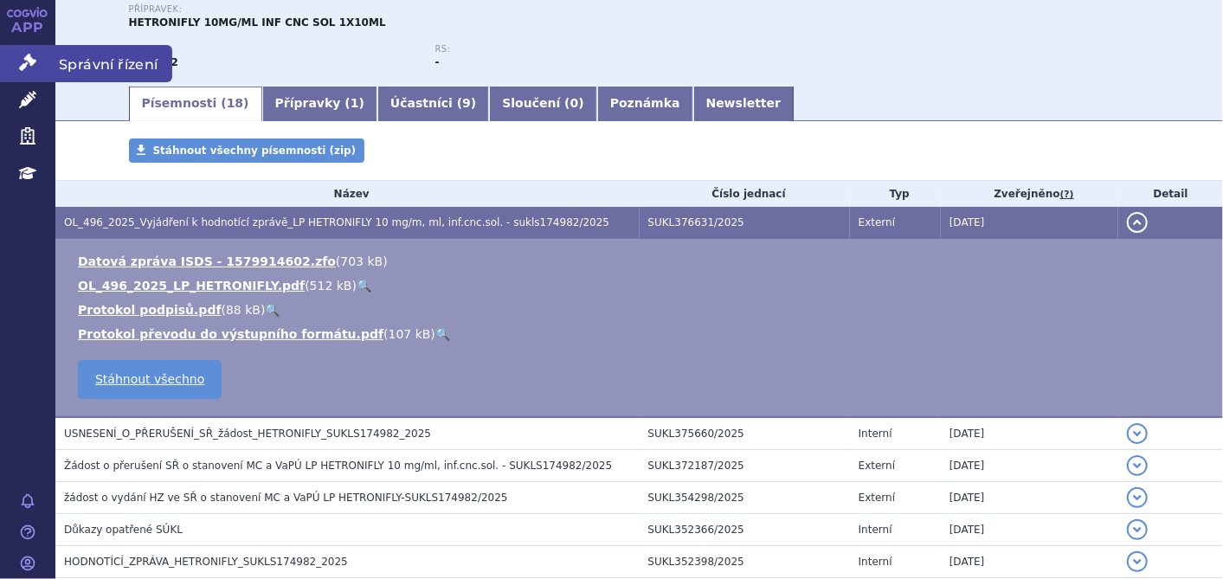
click at [47, 60] on link "Správní řízení" at bounding box center [27, 63] width 55 height 36
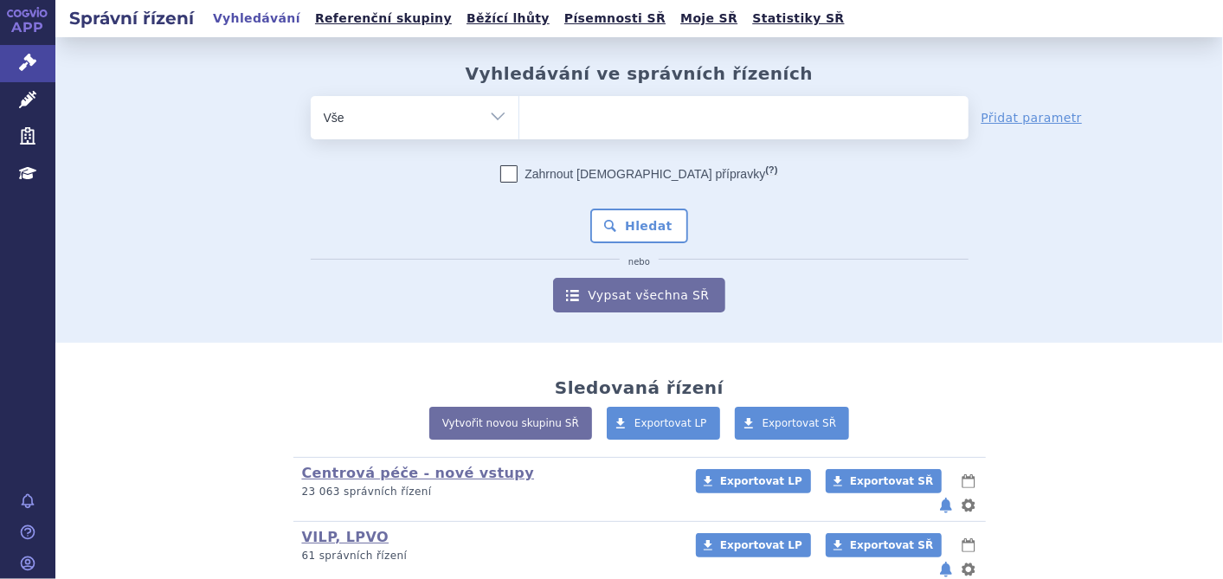
click at [585, 123] on ul at bounding box center [743, 114] width 449 height 36
click at [519, 123] on select at bounding box center [519, 116] width 1 height 43
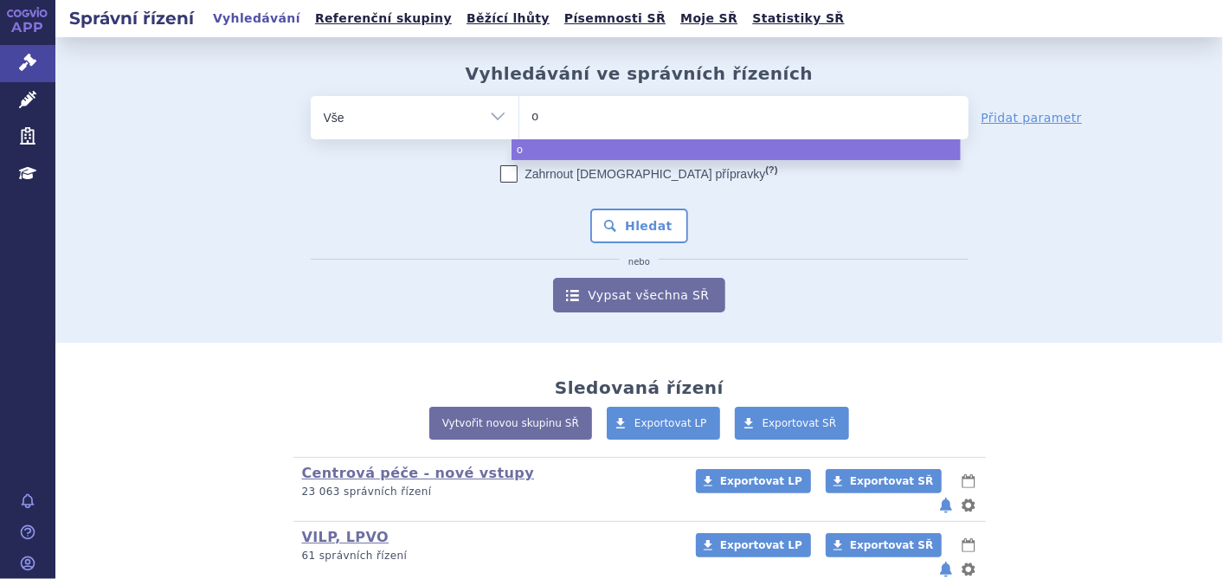
type input "om"
type input "omj"
type input "omjj"
type input "omjja"
type input "omjjar"
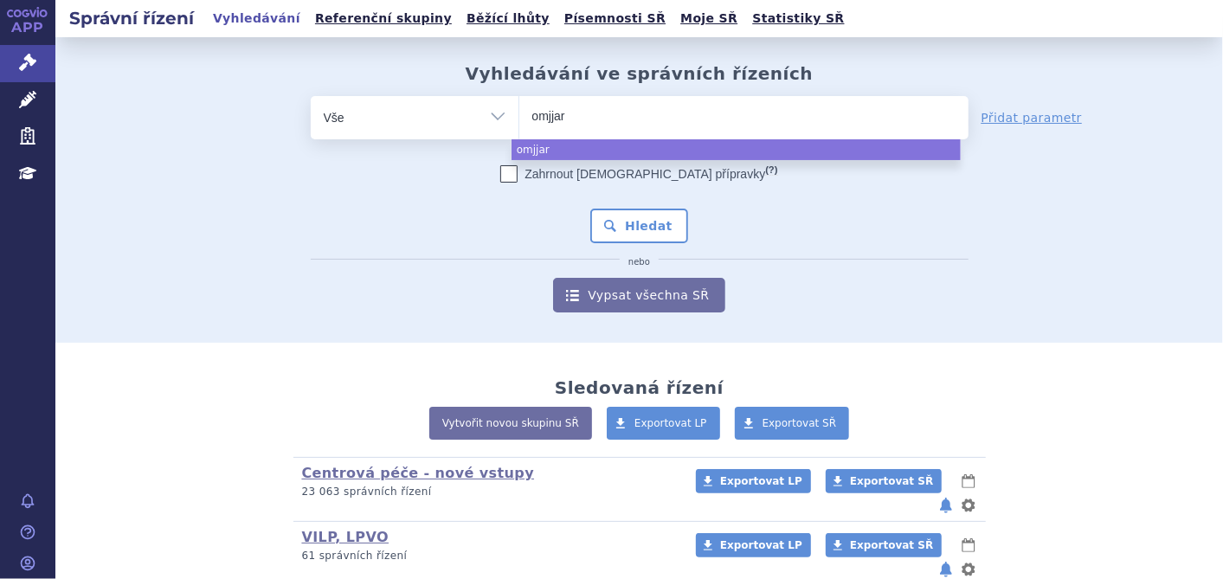
type input "omjjara"
select select "omjjara"
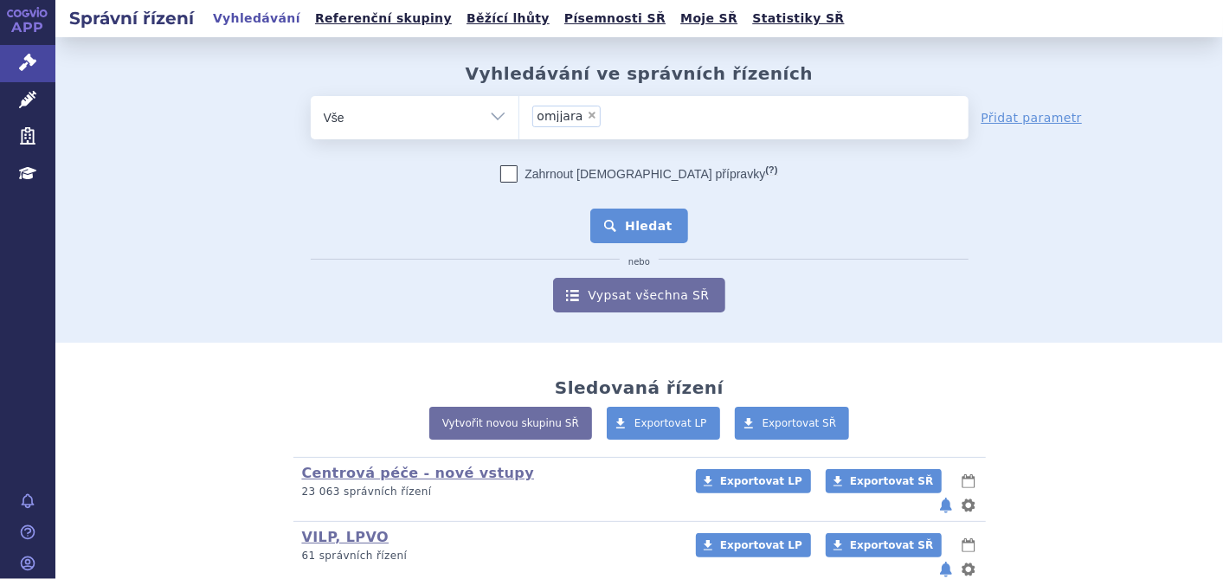
click at [644, 236] on button "Hledat" at bounding box center [639, 226] width 98 height 35
click at [643, 230] on button "Hledat" at bounding box center [639, 226] width 98 height 35
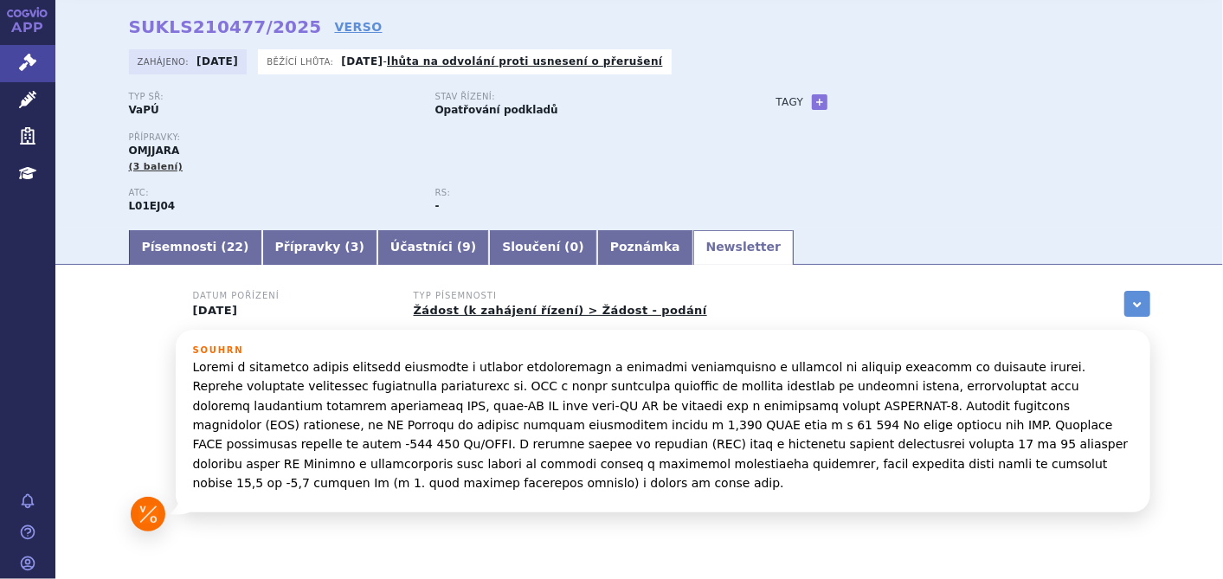
scroll to position [128, 0]
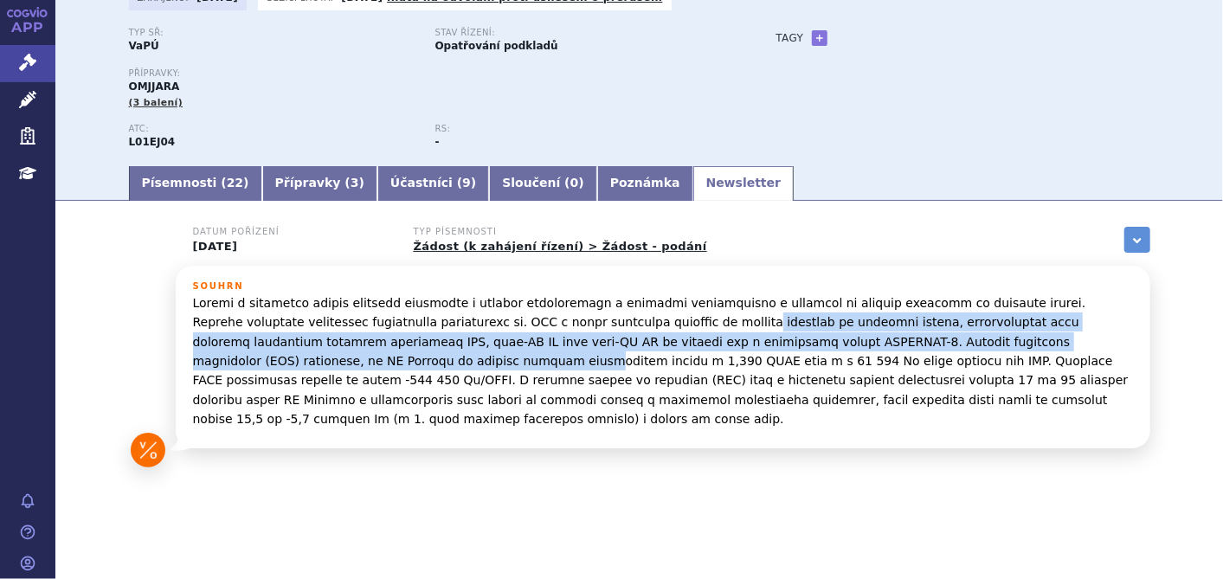
drag, startPoint x: 619, startPoint y: 324, endPoint x: 1078, endPoint y: 337, distance: 459.0
click at [1078, 337] on p at bounding box center [663, 361] width 940 height 136
click at [33, 48] on link "Správní řízení" at bounding box center [27, 63] width 55 height 36
